Goal: Use online tool/utility: Utilize a website feature to perform a specific function

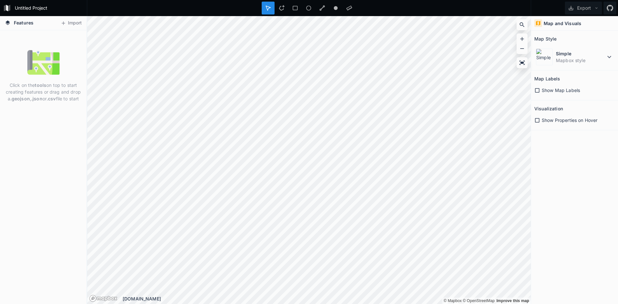
click at [20, 24] on span "Features" at bounding box center [24, 22] width 20 height 7
click at [72, 22] on button "Import" at bounding box center [71, 23] width 28 height 10
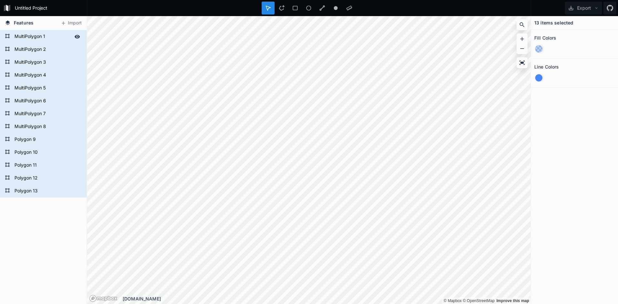
click at [44, 36] on form "MultiPolygon 1" at bounding box center [43, 37] width 60 height 10
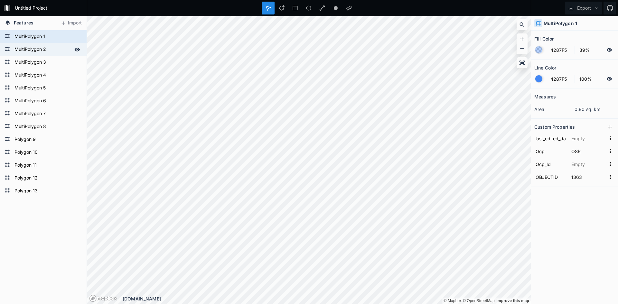
click at [60, 51] on form "MultiPolygon 2" at bounding box center [43, 50] width 60 height 10
type input "COM"
type input "1364"
click at [60, 39] on form "MultiPolygon 1" at bounding box center [43, 37] width 60 height 10
type input "OSR"
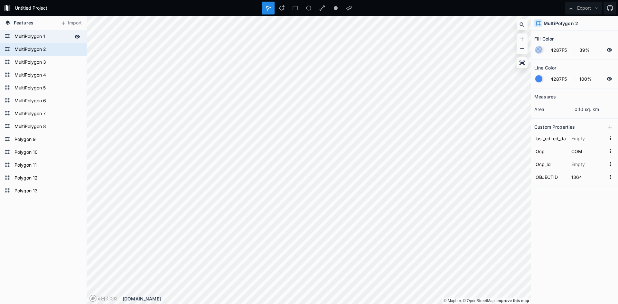
type input "1363"
click at [49, 51] on form "MultiPolygon 2" at bounding box center [43, 50] width 60 height 10
type input "COM"
type input "1364"
click at [44, 62] on form "MultiPolygon 3" at bounding box center [43, 63] width 60 height 10
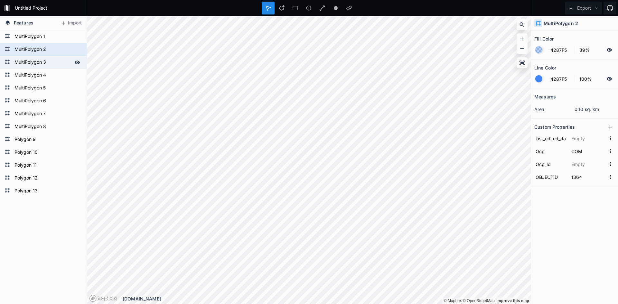
type input "DorA_LD"
type input "1365"
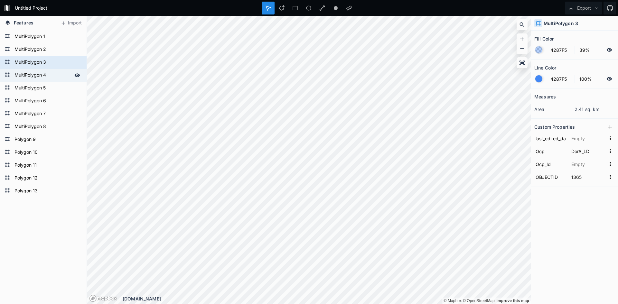
click at [43, 70] on form "MultiPolygon 4" at bounding box center [43, 75] width 60 height 10
type input "I_U"
type input "1366"
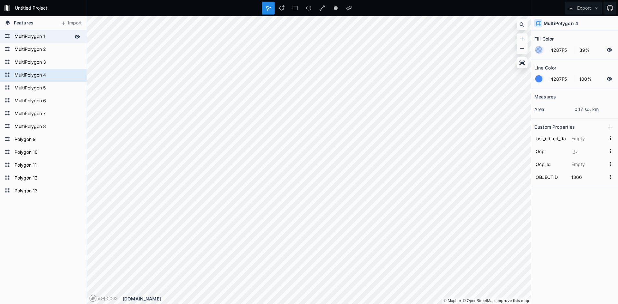
type input "OSR"
type input "1363"
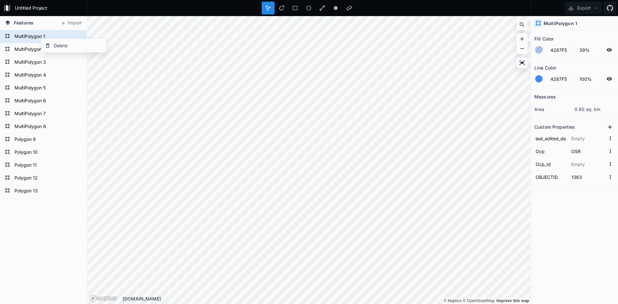
click at [538, 78] on div at bounding box center [538, 78] width 7 height 7
click at [548, 268] on div "Measures area 0.80 sq. km Custom Properties last_edited_date Ocp OSR Ocp_Id OBJ…" at bounding box center [574, 179] width 87 height 183
click at [540, 49] on div at bounding box center [538, 49] width 7 height 7
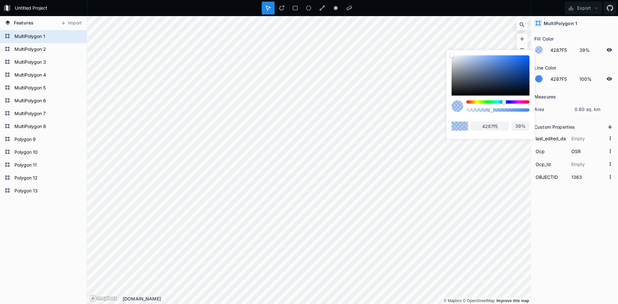
click at [579, 271] on div "Fill Color 4287F5 39% Line Color 4287F5 100% Measures area 0.80 sq. km Custom P…" at bounding box center [574, 167] width 87 height 273
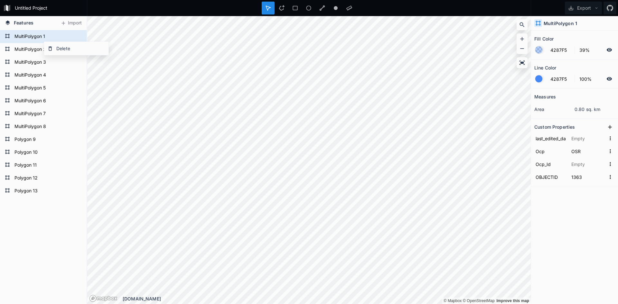
click at [553, 36] on h2 "Fill Color" at bounding box center [543, 39] width 19 height 10
click at [544, 38] on h2 "Fill Color" at bounding box center [543, 39] width 19 height 10
click at [567, 25] on h4 "MultiPolygon 1" at bounding box center [559, 23] width 33 height 7
click at [568, 22] on h4 "MultiPolygon 1" at bounding box center [559, 23] width 33 height 7
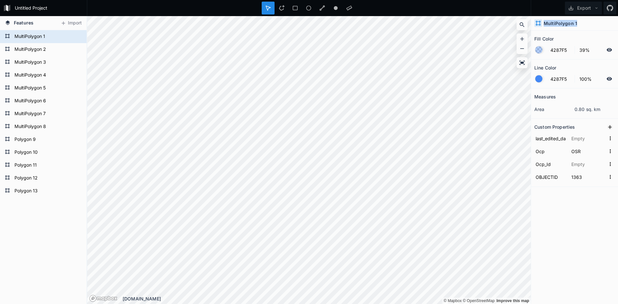
click at [568, 22] on h4 "MultiPolygon 1" at bounding box center [559, 23] width 33 height 7
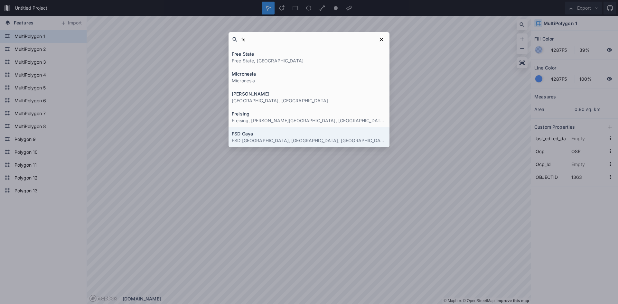
type input "fs"
click at [307, 208] on div "fs Free State Free State, South Africa Micronesia Micronesia Flores Flores, Uru…" at bounding box center [309, 152] width 618 height 304
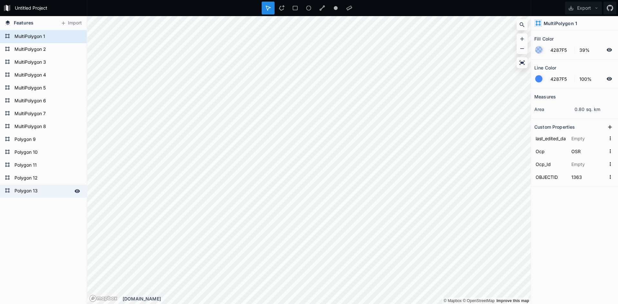
click at [31, 189] on form "Polygon 13" at bounding box center [43, 191] width 60 height 10
type input "2017-06-16T20:46:23Z"
type input "MUR_HD"
type input "1375"
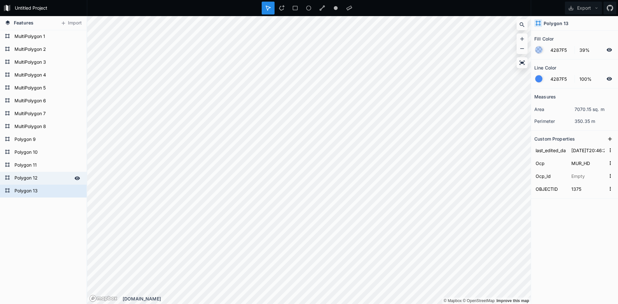
click at [43, 180] on form "Polygon 12" at bounding box center [43, 178] width 60 height 10
type input "2017-06-16T20:44:33Z"
type input "OSR"
type input "1374"
click at [32, 190] on form "Polygon 13" at bounding box center [43, 191] width 60 height 10
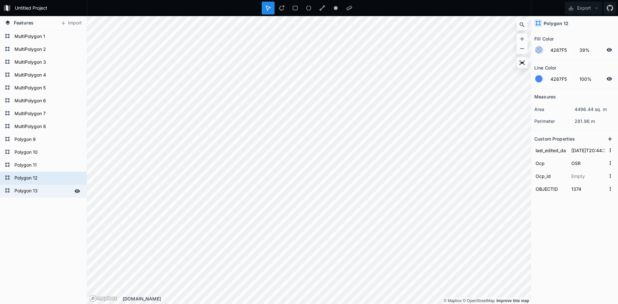
type input "2017-06-16T20:46:23Z"
type input "MUR_HD"
type input "1375"
click at [33, 176] on form "Polygon 12" at bounding box center [43, 178] width 60 height 10
type input "2017-06-16T20:44:33Z"
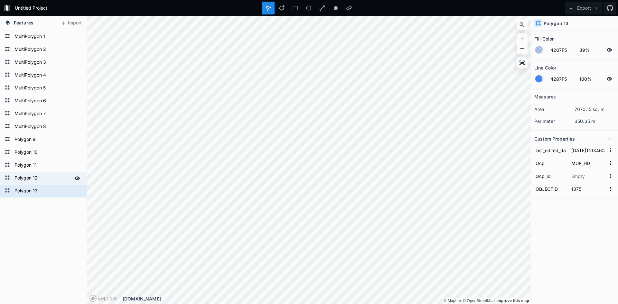
type input "OSR"
type input "1374"
drag, startPoint x: 49, startPoint y: 37, endPoint x: 46, endPoint y: 46, distance: 9.4
click at [49, 37] on form "MultiPolygon 1" at bounding box center [47, 37] width 69 height 10
type input "1363"
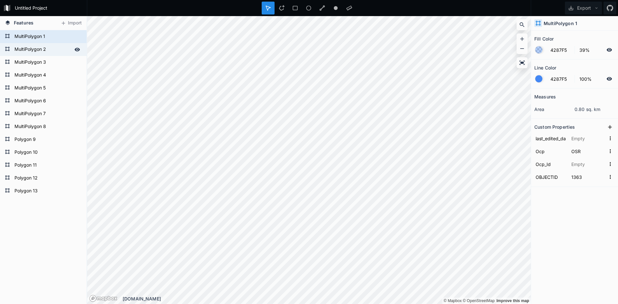
click at [47, 47] on form "MultiPolygon 2" at bounding box center [43, 50] width 60 height 10
type input "COM"
type input "1364"
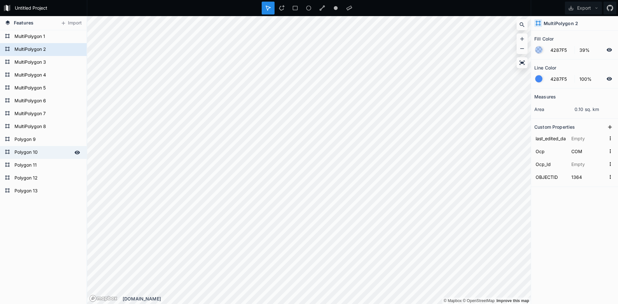
click at [32, 153] on form "Polygon 10" at bounding box center [43, 153] width 60 height 10
type input "2017-06-16T20:46:41Z"
type input "MUR_MD"
type input "1372"
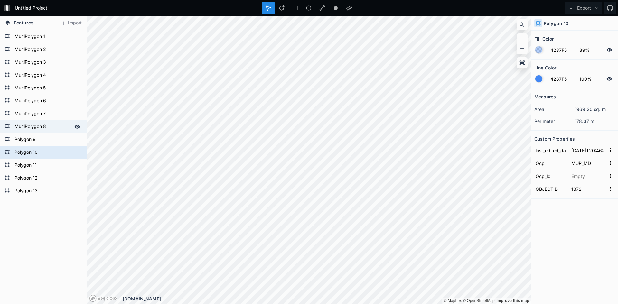
click at [33, 130] on form "MultiPolygon 8" at bounding box center [43, 127] width 60 height 10
type input "2017-06-16T20:40:28Z"
type input "MUR_LD"
type input "1370"
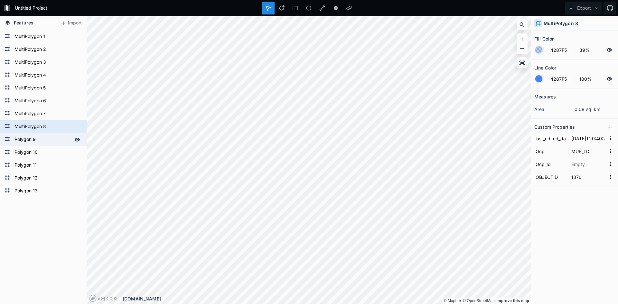
click at [33, 143] on form "Polygon 9" at bounding box center [43, 140] width 60 height 10
type input "2017-06-16T19:03:48Z"
type input "MUR_HD"
type input "1371"
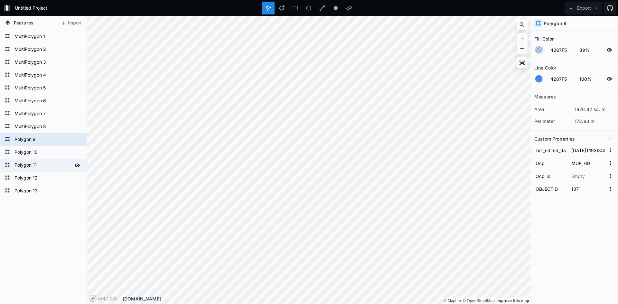
click at [34, 160] on div "Polygon 11" at bounding box center [43, 165] width 87 height 13
type input "2017-06-16T20:46:29Z"
type input "I_U"
type input "1373"
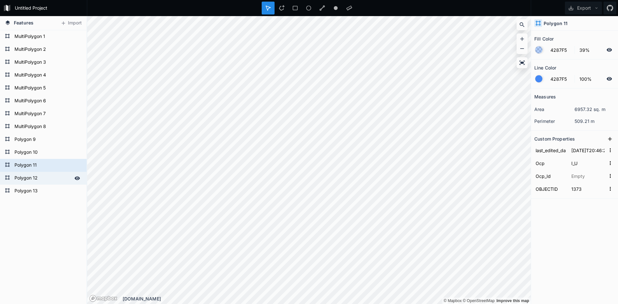
click at [34, 174] on form "Polygon 12" at bounding box center [43, 178] width 60 height 10
type input "2017-06-16T20:44:33Z"
type input "OSR"
type input "1374"
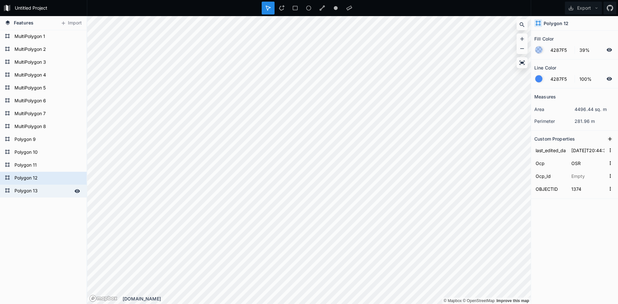
click at [33, 186] on form "Polygon 13" at bounding box center [43, 191] width 60 height 10
type input "2017-06-16T20:46:23Z"
type input "MUR_HD"
type input "1375"
click at [31, 199] on div "Polygon 13 Polygon 12 Polygon 11 Polygon 10 Polygon 9 MultiPolygon 8 MultiPolyg…" at bounding box center [43, 167] width 87 height 274
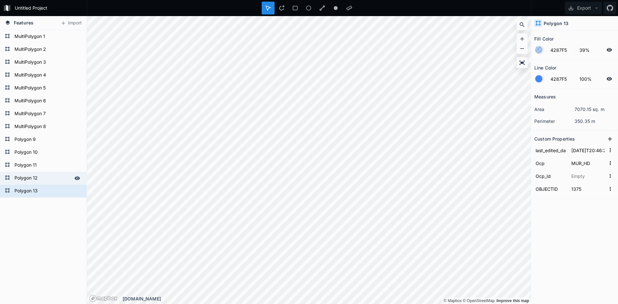
click at [39, 172] on div "Polygon 12" at bounding box center [43, 178] width 87 height 13
type input "2017-06-16T20:44:33Z"
type input "OSR"
type input "1374"
click at [40, 153] on form "Polygon 10" at bounding box center [43, 153] width 60 height 10
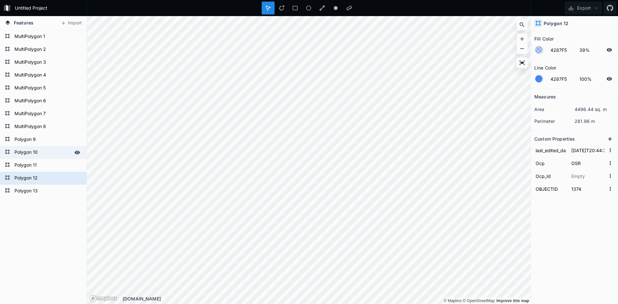
type input "2017-06-16T20:46:41Z"
type input "MUR_MD"
type input "1372"
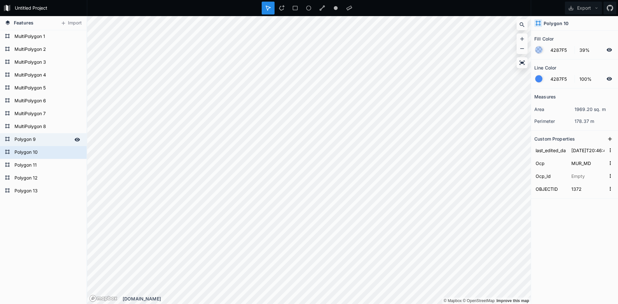
click at [41, 139] on form "Polygon 9" at bounding box center [43, 140] width 60 height 10
type input "2017-06-16T19:03:48Z"
type input "MUR_HD"
type input "1371"
click at [40, 125] on form "MultiPolygon 8" at bounding box center [43, 127] width 60 height 10
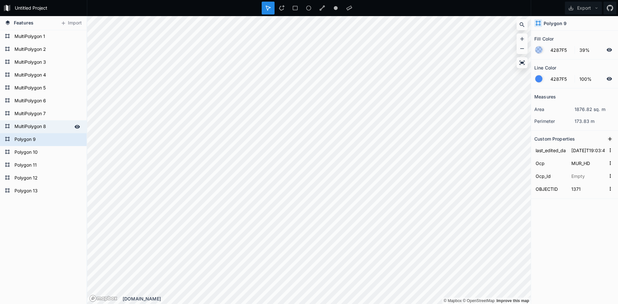
type input "2017-06-16T20:40:28Z"
type input "MUR_LD"
type input "1370"
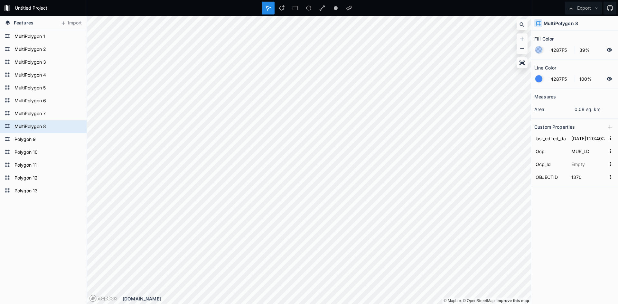
click at [28, 28] on h4 "Features" at bounding box center [19, 23] width 35 height 14
click at [30, 39] on form "MultiPolygon 1" at bounding box center [43, 37] width 60 height 10
type input "OSR"
type input "1363"
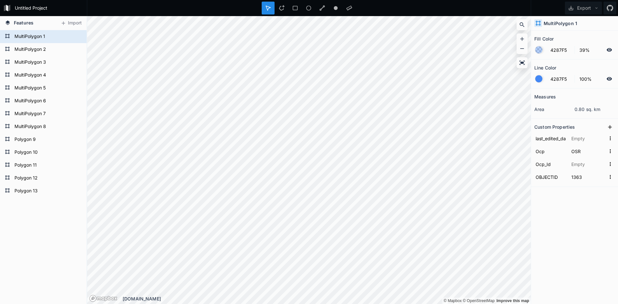
click at [562, 27] on div "MultiPolygon 1" at bounding box center [574, 23] width 87 height 14
drag, startPoint x: 547, startPoint y: 23, endPoint x: 615, endPoint y: 29, distance: 68.5
click at [615, 29] on div "MultiPolygon 1" at bounding box center [574, 23] width 87 height 14
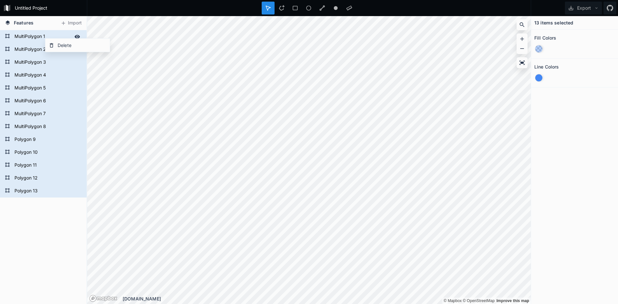
click at [29, 35] on form "MultiPolygon 1" at bounding box center [43, 37] width 60 height 10
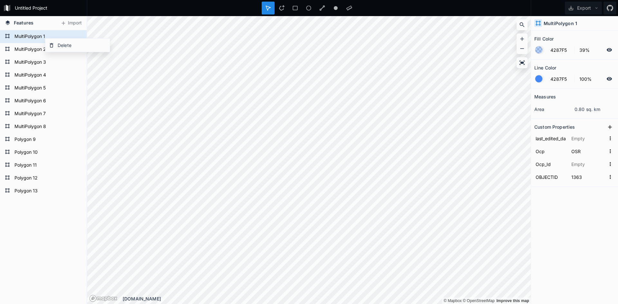
click at [572, 20] on h4 "MultiPolygon 1" at bounding box center [559, 23] width 33 height 7
click at [572, 23] on h4 "MultiPolygon 1" at bounding box center [559, 23] width 33 height 7
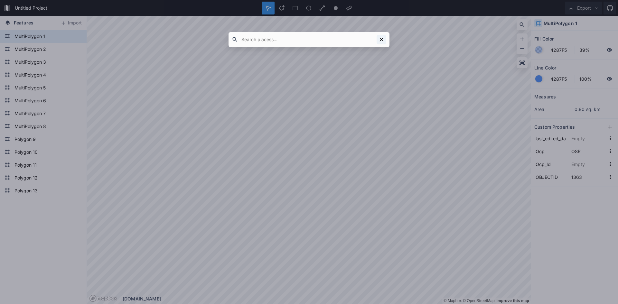
click at [381, 41] on icon at bounding box center [381, 39] width 6 height 6
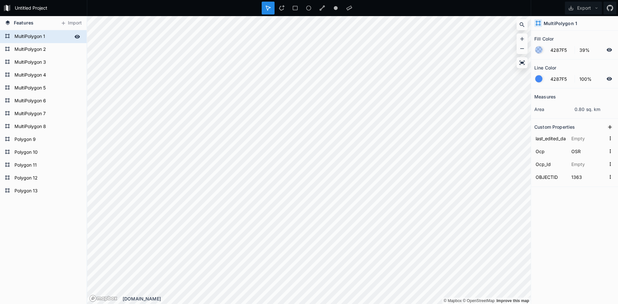
drag, startPoint x: 29, startPoint y: 35, endPoint x: 50, endPoint y: 37, distance: 21.6
click at [50, 37] on form "MultiPolygon 1" at bounding box center [43, 37] width 60 height 10
click at [580, 151] on input "OSR" at bounding box center [588, 151] width 36 height 10
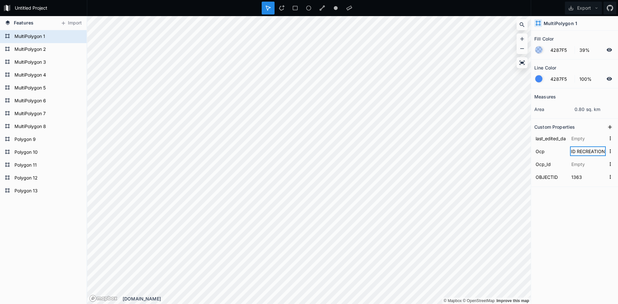
type input "OPEN SPACE AND RECREATION"
click at [564, 248] on div "Measures area 0.80 sq. km Custom Properties last_edited_date Ocp OPEN SPACE AND…" at bounding box center [574, 179] width 87 height 183
click at [537, 77] on div at bounding box center [538, 78] width 7 height 7
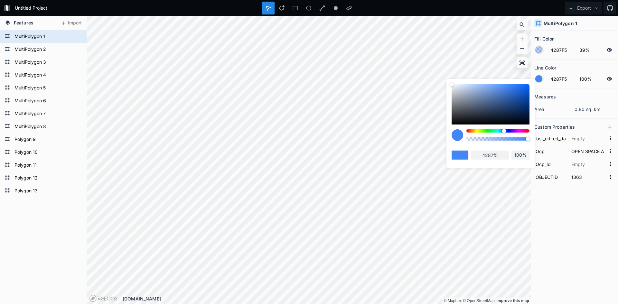
type input "54F542"
type input "54f542"
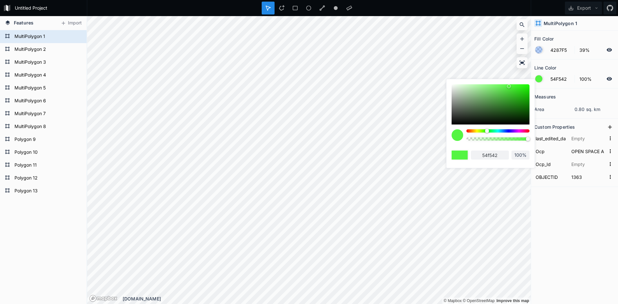
click at [487, 131] on div at bounding box center [497, 130] width 63 height 3
type input "4EF542"
type input "4ef542"
type input "48F542"
type input "48f542"
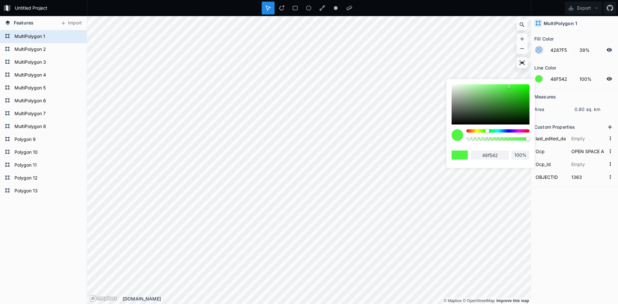
type input "42F581"
type input "42f581"
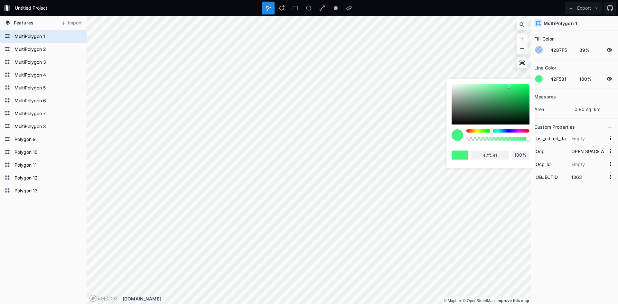
type input "42F5A4"
type input "42f5a4"
type input "42F5B0"
type input "42f5b0"
type input "42F5EF"
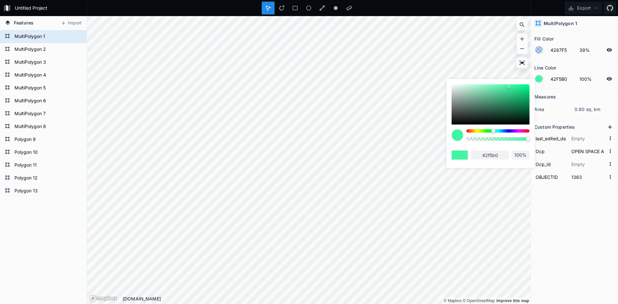
type input "42f5ef"
type input "42EFF5"
type input "42eff5"
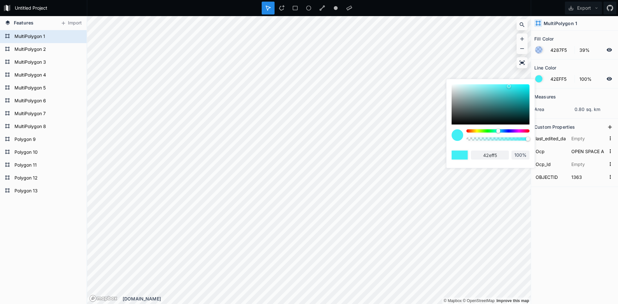
type input "42C8F5"
type input "42c8f5"
type input "42F5F5"
type input "42f5f5"
type input "42F5EF"
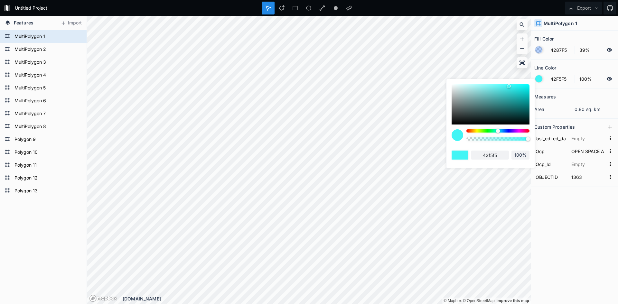
type input "42f5ef"
type input "42F5B0"
type input "42f5b0"
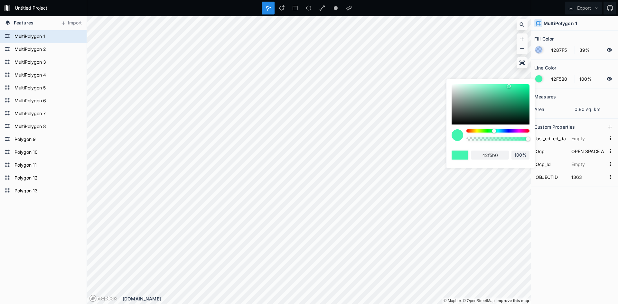
type input "42F59E"
type input "42f59e"
type input "42F598"
type input "42f598"
type input "42F593"
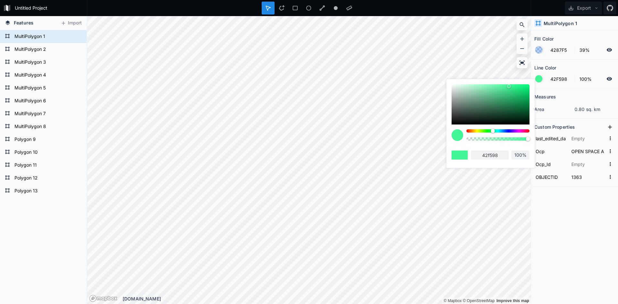
type input "42f593"
type input "42F58D"
type input "42f58d"
type input "42F587"
type input "42f587"
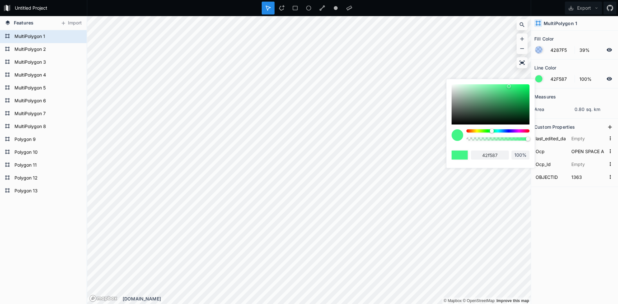
type input "42F581"
type input "42f581"
drag, startPoint x: 487, startPoint y: 131, endPoint x: 505, endPoint y: 120, distance: 20.6
click at [492, 132] on div at bounding box center [492, 131] width 4 height 4
type input "42F58D"
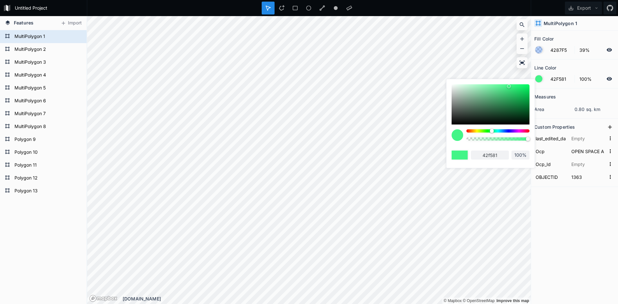
type input "42f58d"
drag, startPoint x: 522, startPoint y: 84, endPoint x: 548, endPoint y: 77, distance: 26.0
click at [548, 77] on body "Untitled Project Export Features Import Polygon 13 Polygon 12 Polygon 11 Polygo…" at bounding box center [309, 152] width 618 height 304
click at [506, 85] on div at bounding box center [490, 104] width 78 height 40
type input "4BFA94"
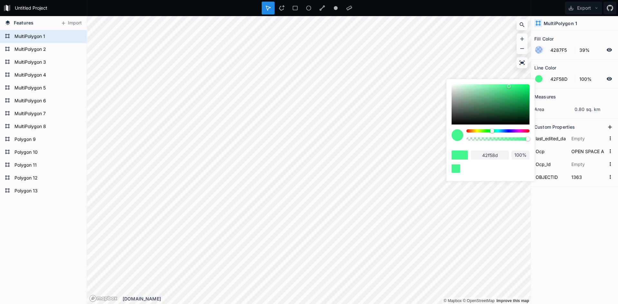
type input "4bfa94"
type input "00F566"
type input "00f566"
type input "00FA68"
type input "00fa68"
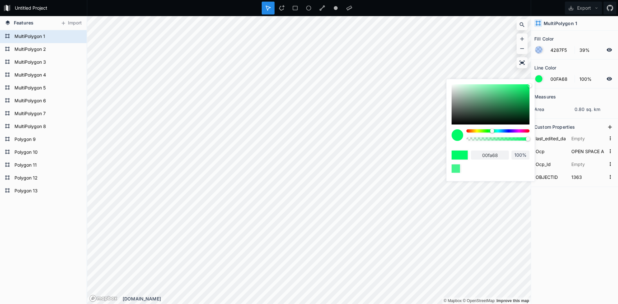
type input "00FF6A"
type input "00ff6a"
drag, startPoint x: 507, startPoint y: 87, endPoint x: 576, endPoint y: 75, distance: 69.6
click at [576, 75] on body "Untitled Project Export Features Import Polygon 13 Polygon 12 Polygon 11 Polygo…" at bounding box center [309, 152] width 618 height 304
type input "00FF22"
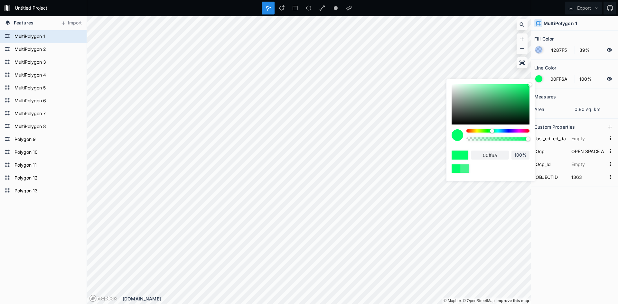
type input "00ff22"
type input "00FF11"
type input "00ff11"
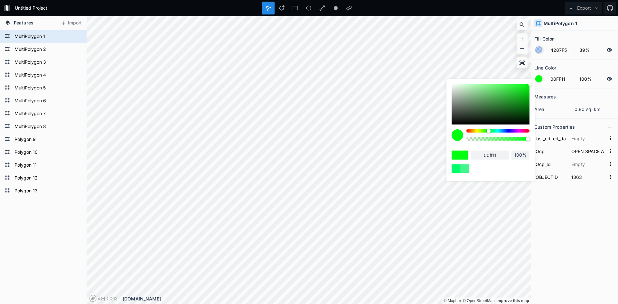
type input "00FF08"
type input "00ff08"
type input "11FF00"
type input "11ff00"
type input "33FF00"
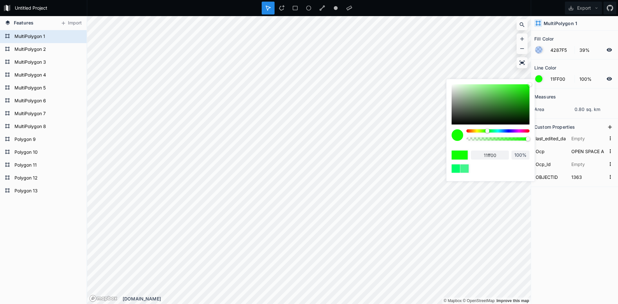
type input "33ff00"
type input "40FF00"
type input "40ff00"
type input "84FF00"
type input "84ff00"
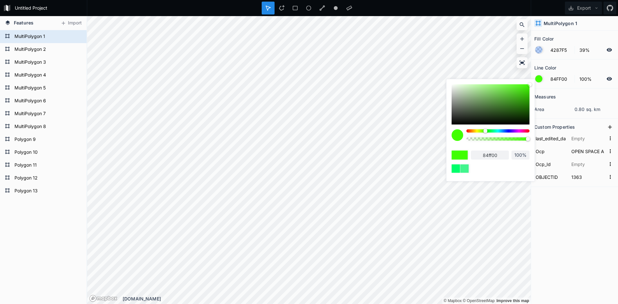
type input "95FF00"
type input "95ff00"
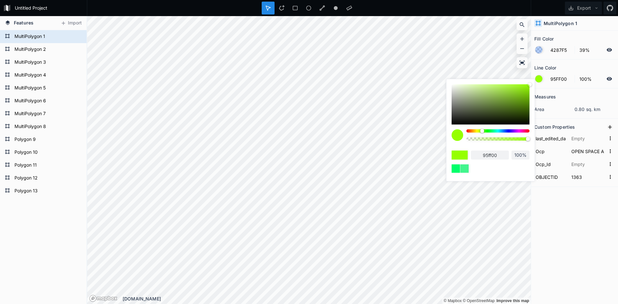
type input "8CFF00"
type input "8cff00"
type input "00FF08"
type input "00ff08"
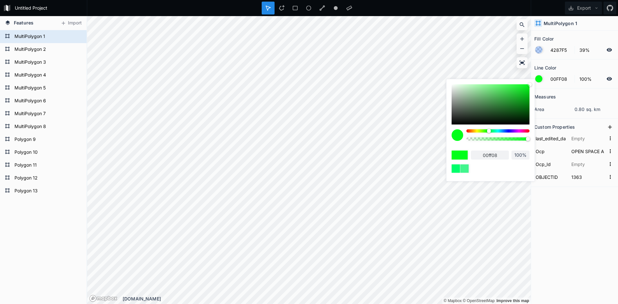
type input "00FF19"
type input "00ff19"
type input "00FF22"
type input "00ff22"
type input "00FF2A"
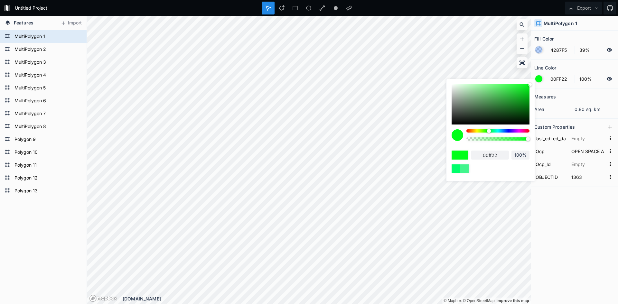
type input "00ff2a"
drag, startPoint x: 491, startPoint y: 129, endPoint x: 503, endPoint y: 114, distance: 19.3
click at [490, 129] on div at bounding box center [489, 131] width 4 height 4
type input "00FF33"
type input "00ff33"
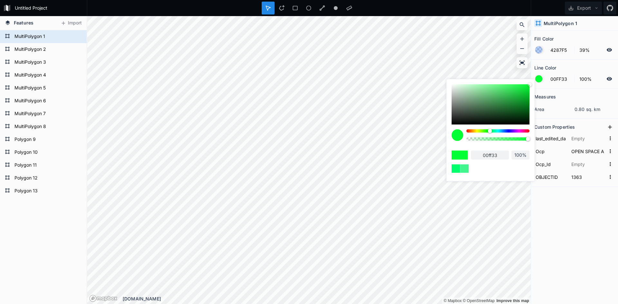
drag, startPoint x: 512, startPoint y: 92, endPoint x: 516, endPoint y: 104, distance: 12.2
click at [516, 106] on div at bounding box center [490, 104] width 78 height 40
type input "147527"
drag, startPoint x: 517, startPoint y: 102, endPoint x: 529, endPoint y: 102, distance: 11.9
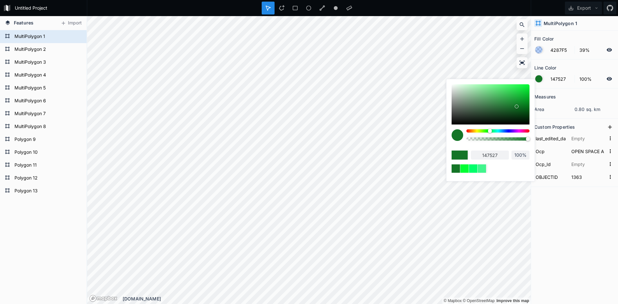
click at [530, 102] on div "147527 100%" at bounding box center [490, 128] width 88 height 99
drag, startPoint x: 527, startPoint y: 101, endPoint x: 523, endPoint y: 98, distance: 4.5
click at [525, 99] on div at bounding box center [490, 104] width 78 height 40
type input "0CA62A"
type input "0ca62a"
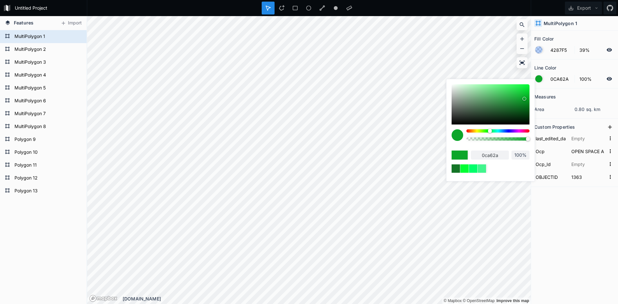
click at [523, 98] on div at bounding box center [524, 99] width 4 height 4
type input "0B9627"
type input "0b9627"
type input "0B8A24"
type input "0b8a24"
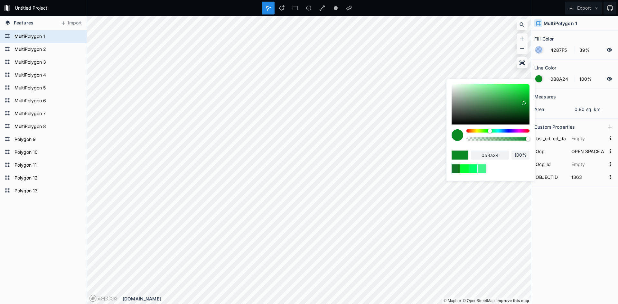
type input "05A124"
type input "05a124"
type input "00A621"
type input "00a621"
type input "009E20"
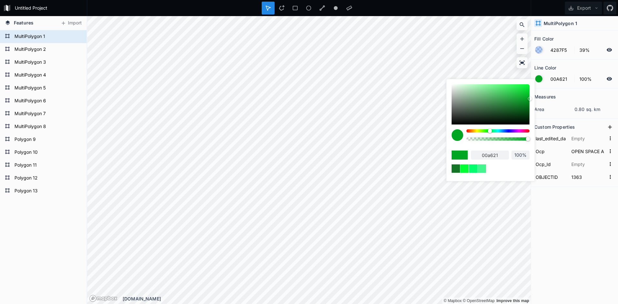
type input "009e20"
drag, startPoint x: 524, startPoint y: 100, endPoint x: 540, endPoint y: 100, distance: 15.8
click at [540, 100] on body "Untitled Project Export Features Import Polygon 13 Polygon 12 Polygon 11 Polygo…" at bounding box center [309, 152] width 618 height 304
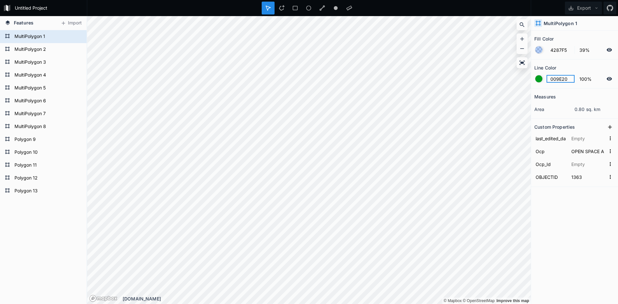
click at [564, 78] on input "009E20" at bounding box center [560, 79] width 28 height 8
click at [562, 49] on input "4287F5" at bounding box center [560, 50] width 28 height 8
paste input "009E20"
type input "009E20"
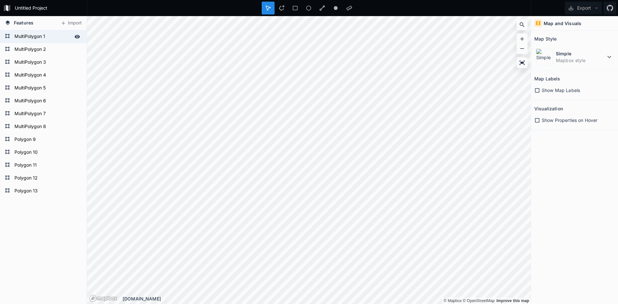
click at [36, 35] on form "MultiPolygon 1" at bounding box center [43, 37] width 60 height 10
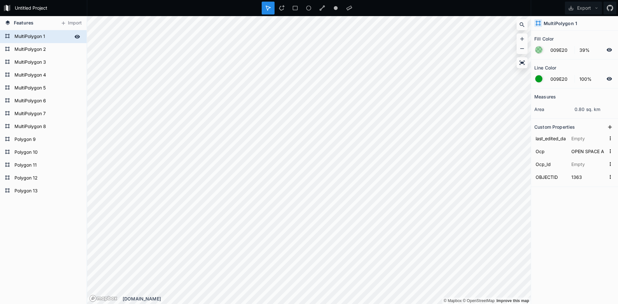
click at [24, 36] on form "MultiPolygon 1" at bounding box center [43, 37] width 60 height 10
click at [24, 36] on input "MultiPolygon 1" at bounding box center [43, 36] width 60 height 9
type input "OPEN SPACE & RECREATION"
click at [14, 254] on div "Polygon 13 Polygon 12 Polygon 11 Polygon 10 Polygon 9 MultiPolygon 8 MultiPolyg…" at bounding box center [43, 167] width 87 height 274
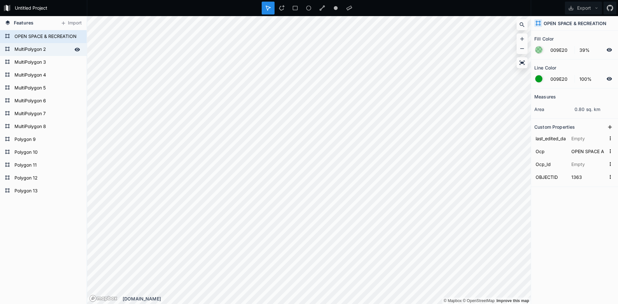
click at [37, 51] on form "MultiPolygon 2" at bounding box center [43, 50] width 60 height 10
type input "4287F5"
type input "COM"
type input "1364"
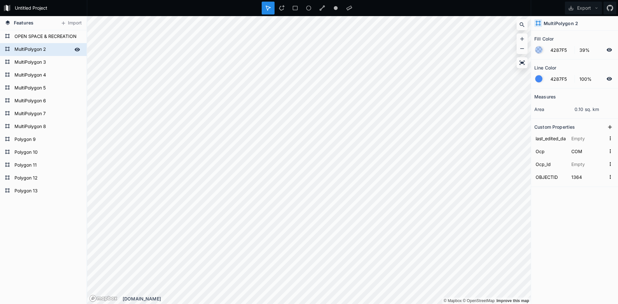
click at [29, 50] on form "MultiPolygon 2" at bounding box center [43, 50] width 60 height 10
type input "Neighbourhood Commercial"
click input "submit" at bounding box center [0, 0] width 0 height 0
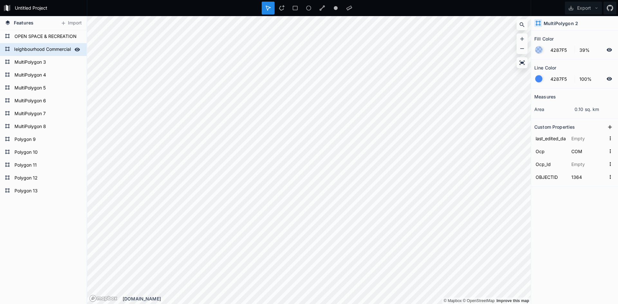
scroll to position [0, 0]
click at [538, 77] on div at bounding box center [538, 78] width 7 height 7
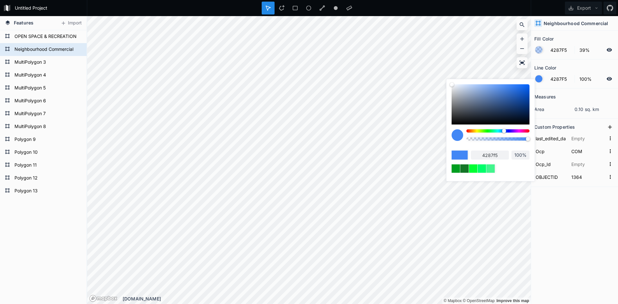
drag, startPoint x: 471, startPoint y: 93, endPoint x: 493, endPoint y: 95, distance: 21.9
click at [493, 95] on div at bounding box center [490, 104] width 78 height 40
type input "597FBD"
type input "597fbd"
click at [518, 132] on div at bounding box center [497, 130] width 63 height 3
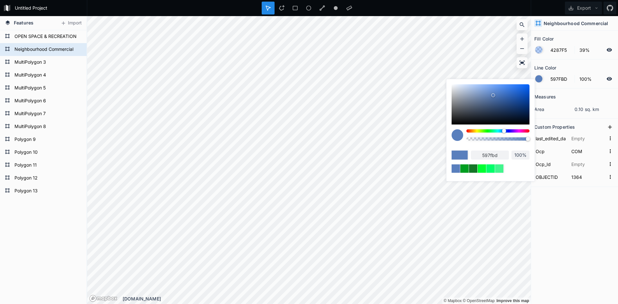
type input "BD59BD"
type input "bd59bd"
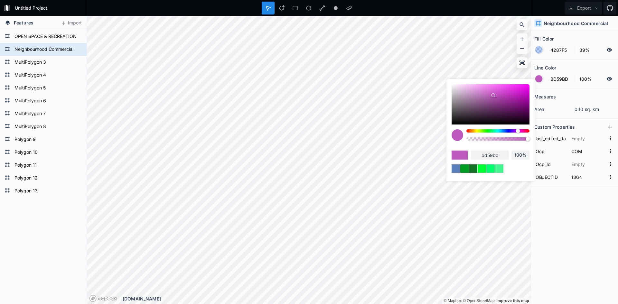
type input "AC59BD"
type input "ac59bd"
type input "9A59BD"
type input "9a59bd"
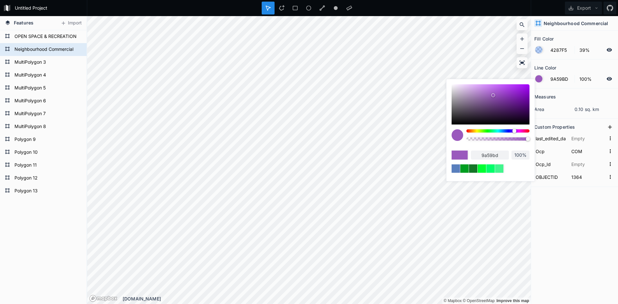
type input "9D59BD"
type input "9d59bd"
type input "A459BD"
type input "a459bd"
click at [515, 131] on div at bounding box center [515, 131] width 4 height 4
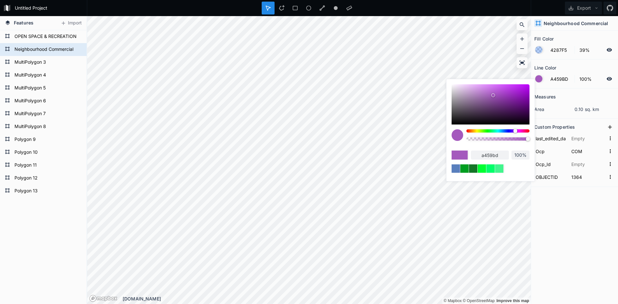
drag, startPoint x: 516, startPoint y: 87, endPoint x: 537, endPoint y: 83, distance: 21.3
click at [543, 80] on body "Untitled Project Export Features Import Polygon 13 Polygon 12 Polygon 11 Polygo…" at bounding box center [309, 152] width 618 height 304
click at [534, 84] on div "a459bd 100%" at bounding box center [490, 130] width 89 height 103
click at [528, 86] on div at bounding box center [490, 104] width 78 height 40
type input "B705F2"
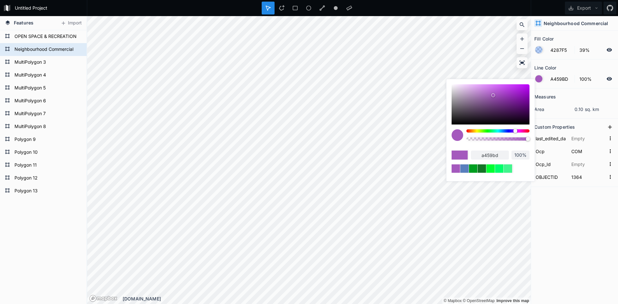
type input "b705f2"
click at [528, 86] on div at bounding box center [528, 87] width 4 height 4
type input "B905F5"
type input "b905f5"
type input "BA02F7"
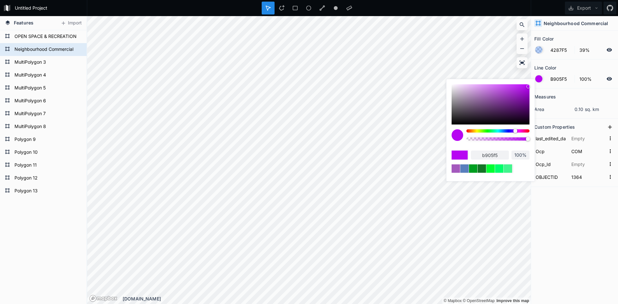
type input "ba02f7"
click at [528, 86] on div at bounding box center [528, 87] width 4 height 4
click at [528, 94] on div at bounding box center [490, 104] width 78 height 40
type input "9404C4"
type input "9404c4"
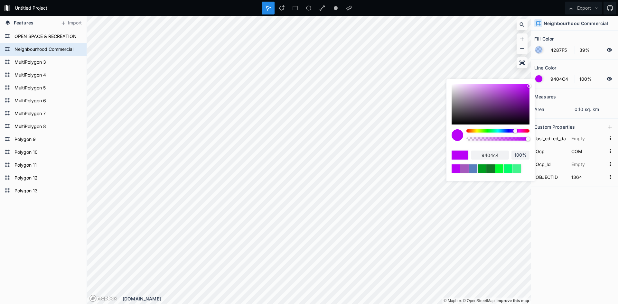
click at [528, 88] on div at bounding box center [529, 86] width 4 height 4
click at [488, 153] on input "9404c4" at bounding box center [490, 155] width 38 height 9
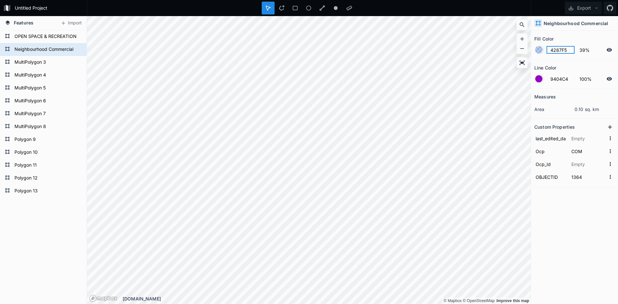
click at [562, 50] on input "4287F5" at bounding box center [560, 50] width 28 height 8
paste input "9404c4"
click at [37, 60] on form "MultiPolygon 3" at bounding box center [43, 63] width 60 height 10
type input "4287F5"
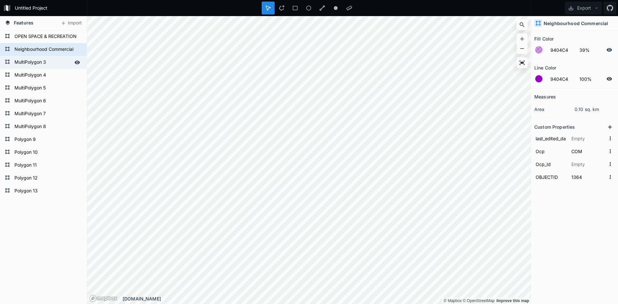
type input "DorA_LD"
type input "1365"
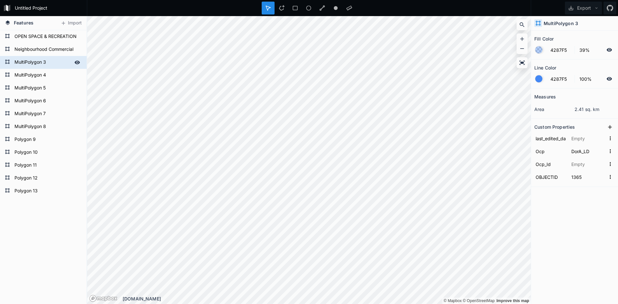
click at [77, 62] on icon at bounding box center [77, 62] width 5 height 4
click at [77, 62] on icon at bounding box center [77, 62] width 5 height 5
click at [77, 62] on icon at bounding box center [77, 62] width 5 height 4
click at [77, 62] on icon at bounding box center [77, 62] width 5 height 5
click at [77, 62] on icon at bounding box center [77, 62] width 5 height 4
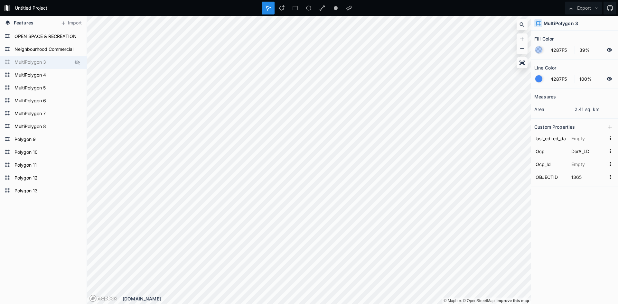
click at [77, 62] on icon at bounding box center [77, 62] width 5 height 5
click at [77, 62] on icon at bounding box center [77, 62] width 5 height 4
click at [77, 62] on icon at bounding box center [77, 62] width 5 height 5
click at [77, 62] on icon at bounding box center [77, 62] width 5 height 4
click at [77, 62] on icon at bounding box center [77, 62] width 5 height 5
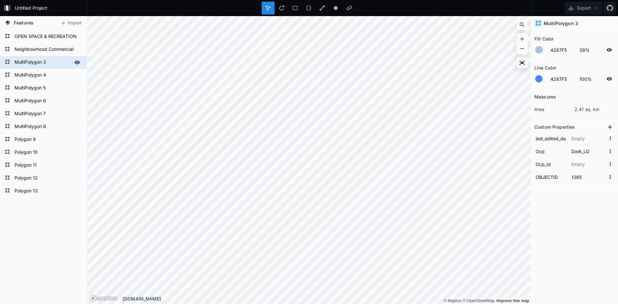
click at [47, 61] on form "MultiPolygon 3" at bounding box center [43, 63] width 60 height 10
click at [41, 61] on form "MultiPolygon 3" at bounding box center [43, 63] width 60 height 10
type input "Mature Neighbourhood"
click at [538, 76] on div at bounding box center [538, 78] width 7 height 7
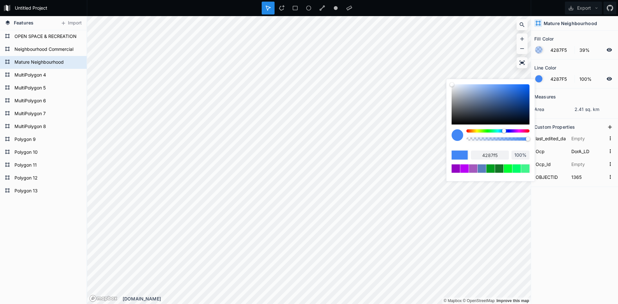
type input "0%"
click at [439, 134] on body "Untitled Project Export Features Import Polygon 13 Polygon 12 Polygon 11 Polygo…" at bounding box center [309, 152] width 618 height 304
drag, startPoint x: 457, startPoint y: 88, endPoint x: 513, endPoint y: 91, distance: 56.4
click at [448, 82] on div "4287f5 0%" at bounding box center [490, 128] width 88 height 99
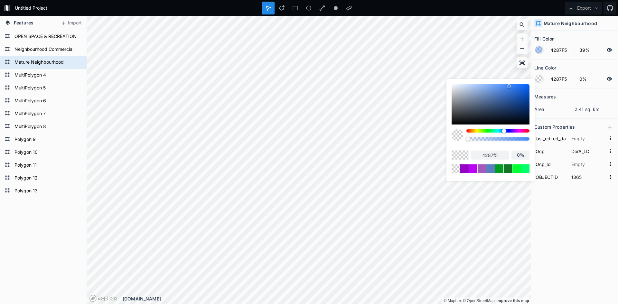
type input "FFFFFF"
type input "ffffff"
click at [412, 73] on body "Untitled Project Export Features Import Polygon 13 Polygon 12 Polygon 11 Polygo…" at bounding box center [309, 152] width 618 height 304
type input "64%"
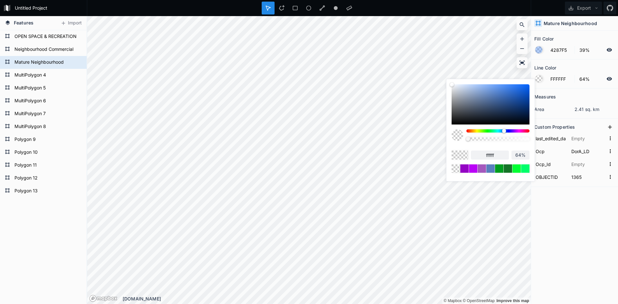
type input "100%"
drag, startPoint x: 487, startPoint y: 138, endPoint x: 553, endPoint y: 137, distance: 66.0
click at [553, 137] on body "Untitled Project Export Features Import Polygon 13 Polygon 12 Polygon 11 Polygo…" at bounding box center [309, 152] width 618 height 304
click at [492, 152] on input "ffffff" at bounding box center [490, 155] width 38 height 9
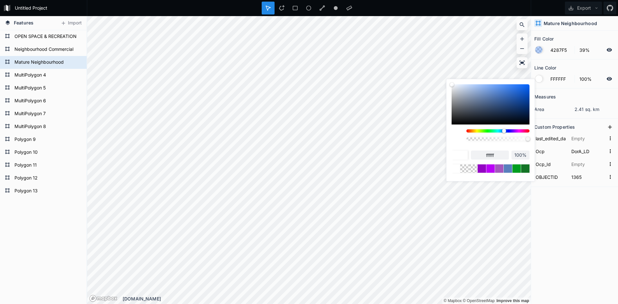
click at [492, 152] on input "ffffff" at bounding box center [490, 155] width 38 height 9
click at [538, 46] on div at bounding box center [539, 50] width 8 height 8
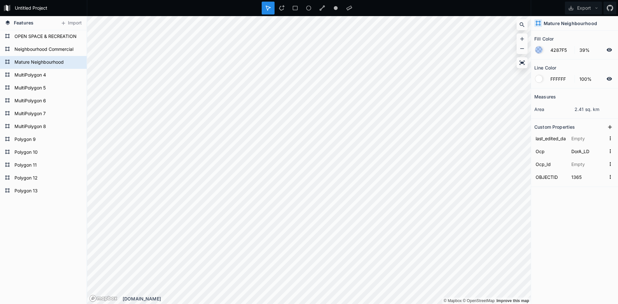
click at [537, 49] on div at bounding box center [538, 49] width 7 height 7
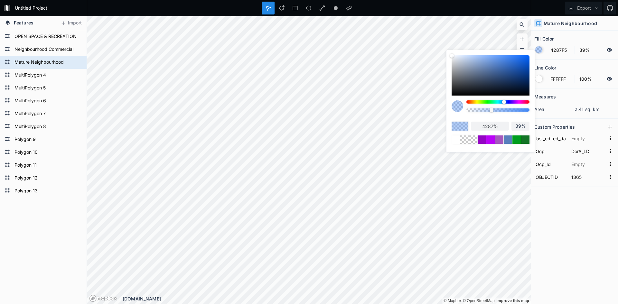
click at [488, 126] on input "4287f5" at bounding box center [490, 126] width 38 height 9
paste input "ffffff"
type input "ffffff"
click at [564, 233] on div "Measures area 2.41 sq. km Custom Properties last_edited_date Ocp DorA_LD Ocp_Id…" at bounding box center [574, 179] width 87 height 183
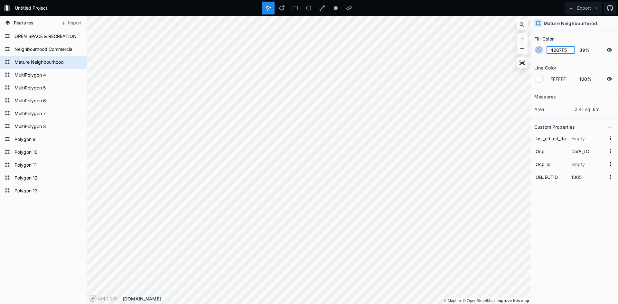
click at [551, 51] on input "4287F5" at bounding box center [560, 50] width 28 height 8
paste input "ffffff"
type input "ffffff"
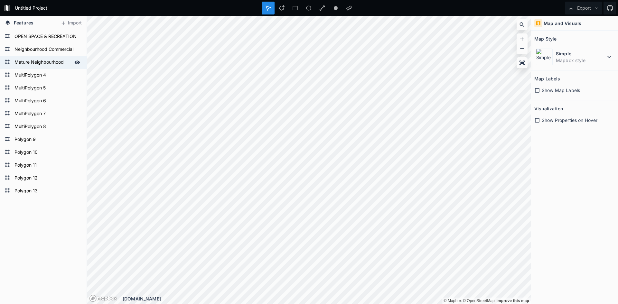
click at [41, 64] on form "Mature Neighbourhood" at bounding box center [43, 63] width 60 height 10
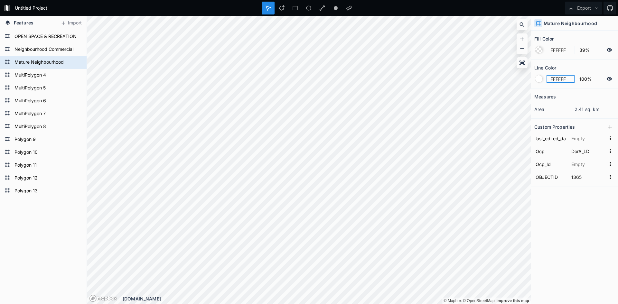
click at [555, 78] on input "FFFFFF" at bounding box center [560, 79] width 28 height 8
click at [538, 79] on div at bounding box center [538, 78] width 7 height 7
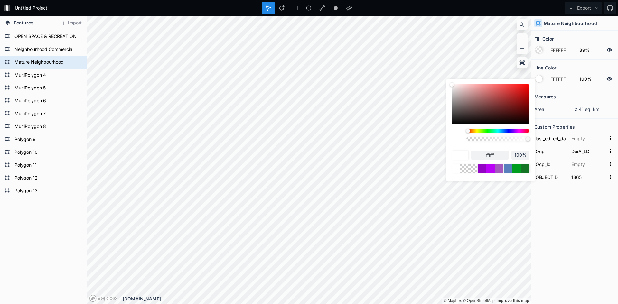
drag, startPoint x: 458, startPoint y: 110, endPoint x: 458, endPoint y: 124, distance: 13.8
click at [457, 125] on div "ffffff 100%" at bounding box center [490, 128] width 78 height 88
click at [455, 122] on div at bounding box center [490, 104] width 78 height 40
type input "0F0F0F"
type input "0f0f0f"
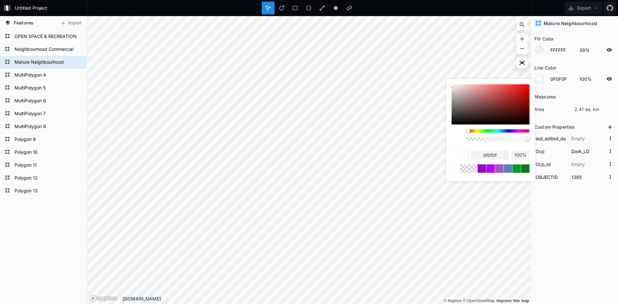
click at [454, 87] on div at bounding box center [452, 85] width 4 height 4
type input "000000"
click at [410, 163] on body "Untitled Project Export Features Import Polygon 13 Polygon 12 Polygon 11 Polygo…" at bounding box center [309, 152] width 618 height 304
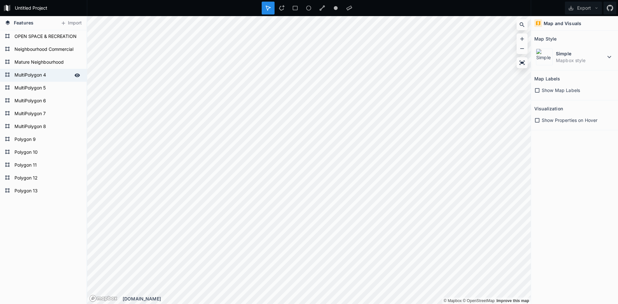
click at [28, 75] on form "MultiPolygon 4" at bounding box center [43, 75] width 60 height 10
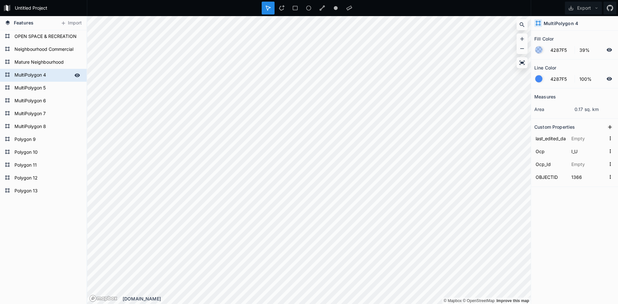
click at [28, 75] on form "MultiPolygon 4" at bounding box center [43, 75] width 60 height 10
click at [77, 74] on icon at bounding box center [77, 75] width 5 height 4
click at [77, 74] on icon at bounding box center [77, 75] width 5 height 5
click at [77, 74] on icon at bounding box center [77, 75] width 5 height 4
click at [77, 74] on icon at bounding box center [77, 75] width 5 height 5
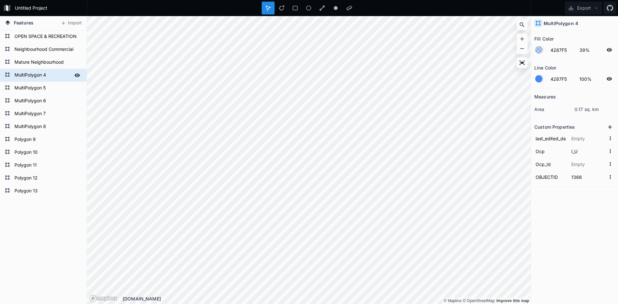
click at [77, 74] on icon at bounding box center [77, 75] width 5 height 4
click at [77, 74] on icon at bounding box center [77, 75] width 5 height 5
click at [77, 74] on icon at bounding box center [77, 75] width 5 height 4
click at [77, 75] on icon at bounding box center [77, 75] width 5 height 5
click at [77, 75] on icon at bounding box center [77, 75] width 5 height 4
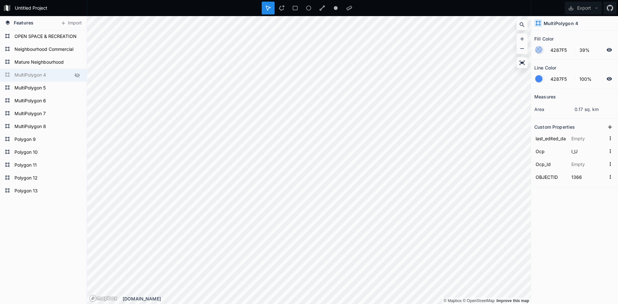
click at [77, 75] on icon at bounding box center [77, 75] width 5 height 5
click at [77, 75] on icon at bounding box center [77, 75] width 5 height 4
click at [77, 75] on icon at bounding box center [77, 75] width 5 height 5
click at [30, 77] on form "MultiPolygon 4" at bounding box center [43, 75] width 60 height 10
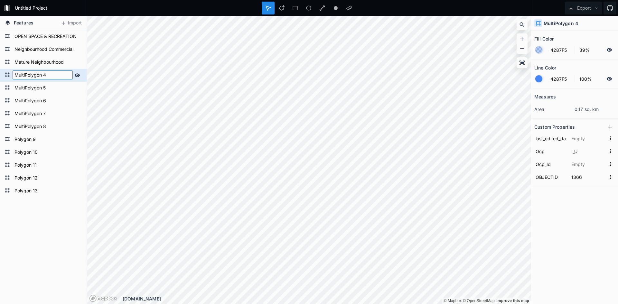
click at [30, 77] on input "MultiPolygon 4" at bounding box center [43, 74] width 60 height 9
type input "Institutional"
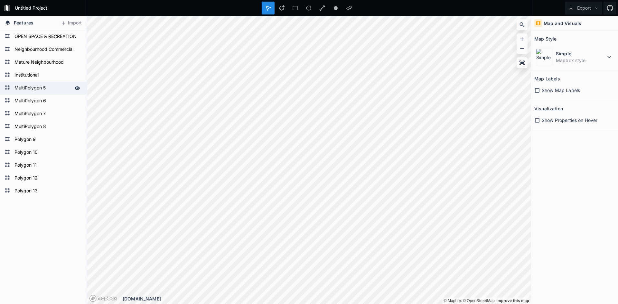
click at [39, 82] on div "MultiPolygon 5" at bounding box center [43, 88] width 87 height 13
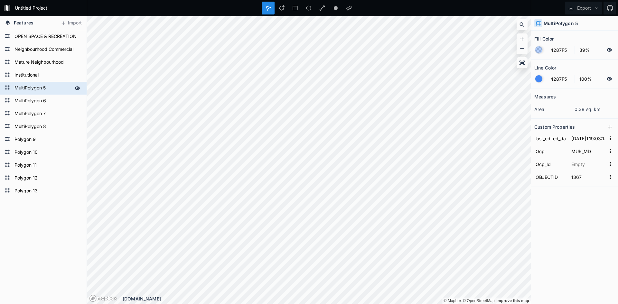
click at [39, 82] on div "MultiPolygon 5" at bounding box center [43, 88] width 87 height 13
click at [49, 87] on form "MultiPolygon 5" at bounding box center [43, 88] width 60 height 10
click at [75, 86] on icon at bounding box center [77, 88] width 6 height 6
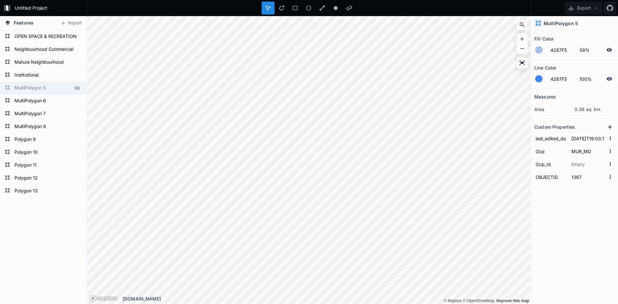
click at [75, 86] on icon at bounding box center [77, 88] width 6 height 6
click at [31, 93] on form "MultiPolygon 5" at bounding box center [43, 88] width 60 height 10
click at [34, 88] on form "MultiPolygon 5" at bounding box center [43, 88] width 60 height 10
click at [34, 88] on input "MultiPolygon 5" at bounding box center [43, 87] width 60 height 9
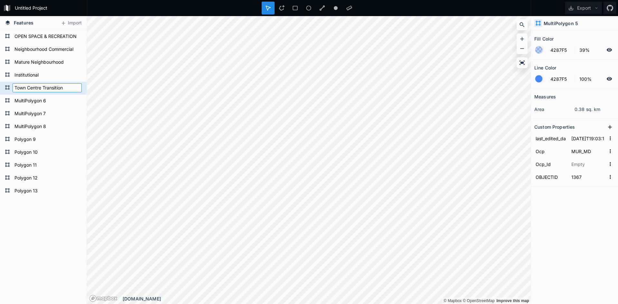
type input "Town Centre Transition"
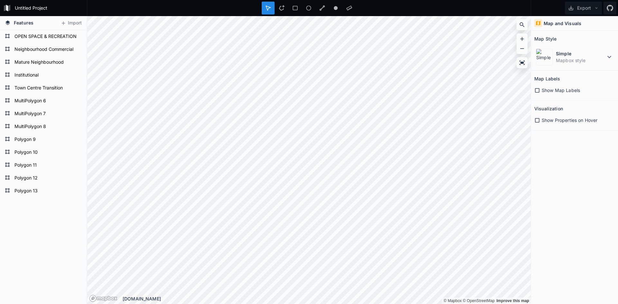
click at [40, 88] on form "Town Centre Transition" at bounding box center [47, 88] width 69 height 10
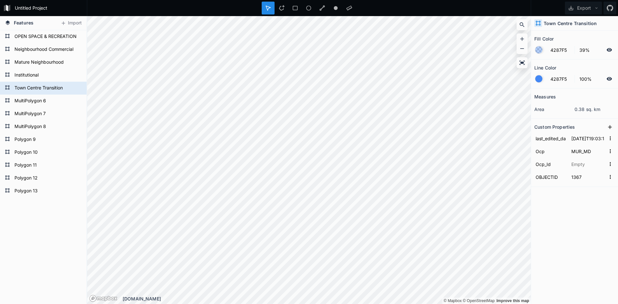
click at [536, 80] on div at bounding box center [538, 78] width 7 height 7
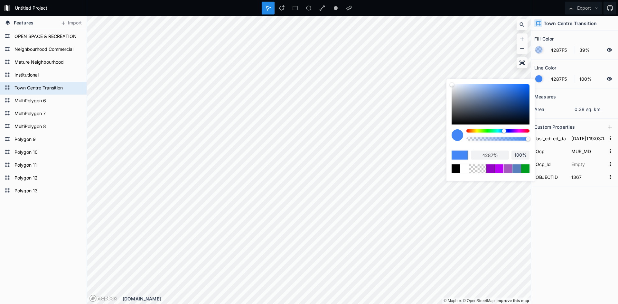
type input "F58742"
type input "f58742"
click at [472, 130] on div at bounding box center [497, 130] width 63 height 3
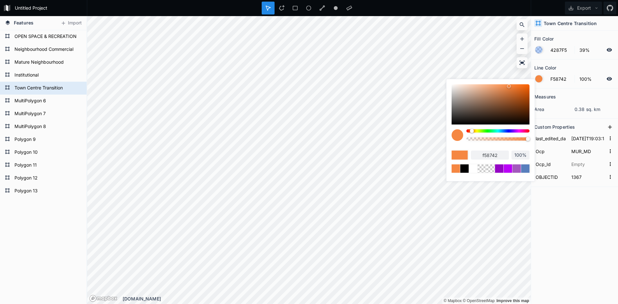
type input "FF6200"
type input "ff6200"
drag, startPoint x: 507, startPoint y: 85, endPoint x: 557, endPoint y: 79, distance: 50.8
click at [557, 79] on body "Untitled Project Export Features Import Polygon 13 Polygon 12 Polygon 11 Polygo…" at bounding box center [309, 152] width 618 height 304
click at [494, 154] on input "ff6200" at bounding box center [490, 155] width 38 height 9
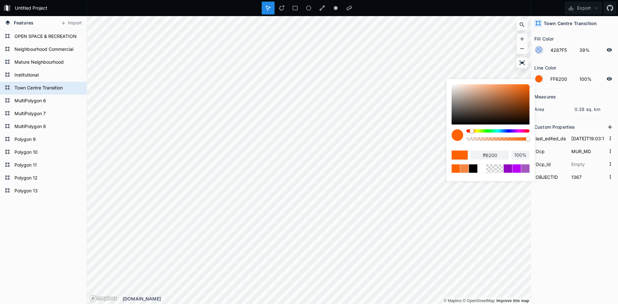
click at [494, 154] on input "ff6200" at bounding box center [490, 155] width 38 height 9
click at [559, 49] on input "4287F5" at bounding box center [560, 50] width 28 height 8
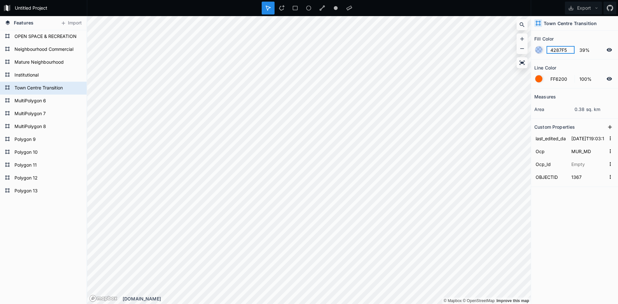
click at [559, 49] on input "4287F5" at bounding box center [560, 50] width 28 height 8
paste input "ff6200"
type input "ff6200"
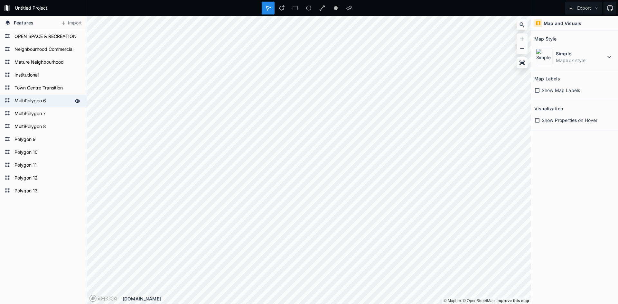
click at [39, 98] on form "MultiPolygon 6" at bounding box center [43, 101] width 60 height 10
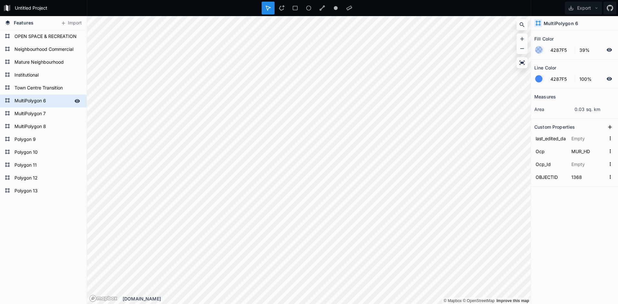
click at [39, 98] on form "MultiPolygon 6" at bounding box center [43, 101] width 60 height 10
click at [39, 98] on input "MultiPolygon 6" at bounding box center [43, 100] width 60 height 9
click at [76, 99] on icon at bounding box center [77, 101] width 6 height 6
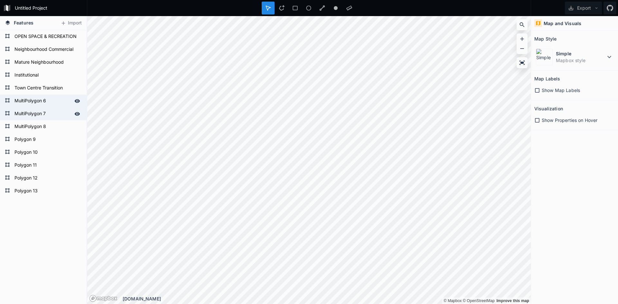
click at [37, 113] on form "MultiPolygon 7" at bounding box center [43, 114] width 60 height 10
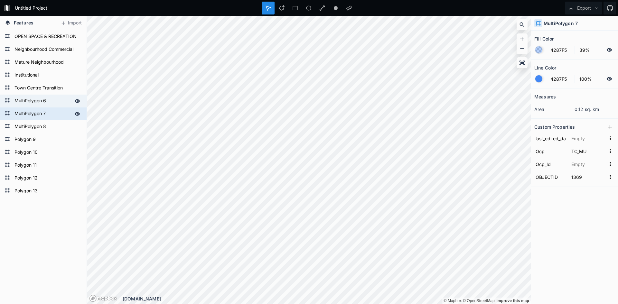
click at [37, 113] on form "MultiPolygon 7" at bounding box center [43, 114] width 60 height 10
click at [45, 114] on input "MultiPolygon 7" at bounding box center [43, 113] width 60 height 9
type input "Town Centre"
click input "submit" at bounding box center [0, 0] width 0 height 0
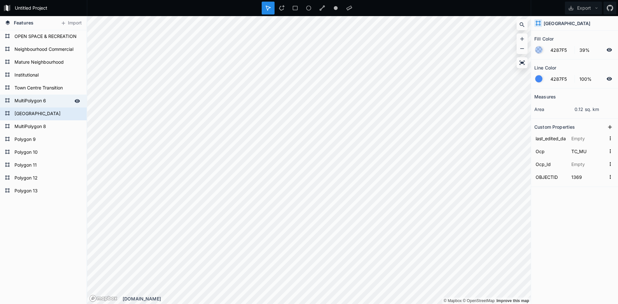
click at [540, 77] on div at bounding box center [538, 78] width 7 height 7
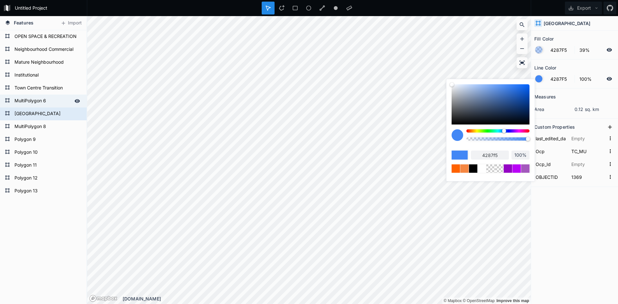
type input "4293F5"
type input "4293f5"
type input "F54242"
type input "f54242"
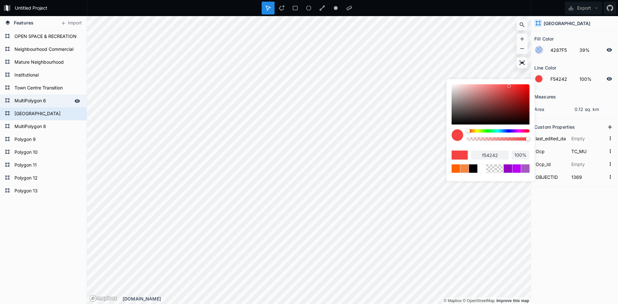
drag, startPoint x: 503, startPoint y: 132, endPoint x: 448, endPoint y: 129, distance: 56.1
click at [448, 129] on div "f54242 100%" at bounding box center [490, 128] width 88 height 99
drag, startPoint x: 520, startPoint y: 86, endPoint x: 526, endPoint y: 84, distance: 6.4
click at [552, 84] on body "Untitled Project Export Features Import Polygon 13 Polygon 12 Polygon 11 Polygo…" at bounding box center [309, 152] width 618 height 304
click at [531, 85] on div "f54242 100%" at bounding box center [490, 128] width 88 height 99
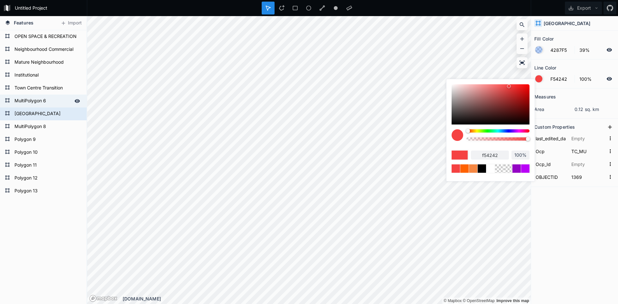
click at [527, 86] on div at bounding box center [490, 104] width 78 height 40
type input "F70707"
type input "f70707"
type input "FF0000"
type input "ff0000"
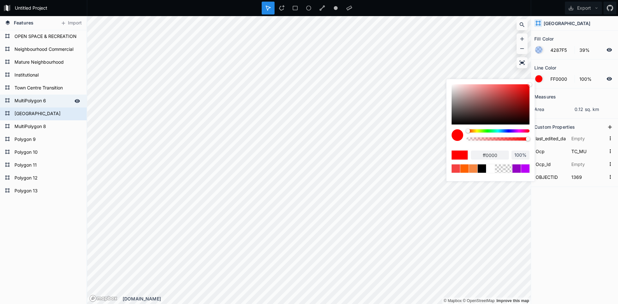
drag, startPoint x: 528, startPoint y: 86, endPoint x: 593, endPoint y: 67, distance: 68.3
click at [593, 67] on body "Untitled Project Export Features Import Polygon 13 Polygon 12 Polygon 11 Polygo…" at bounding box center [309, 152] width 618 height 304
click at [563, 79] on input "FF0000" at bounding box center [560, 79] width 28 height 8
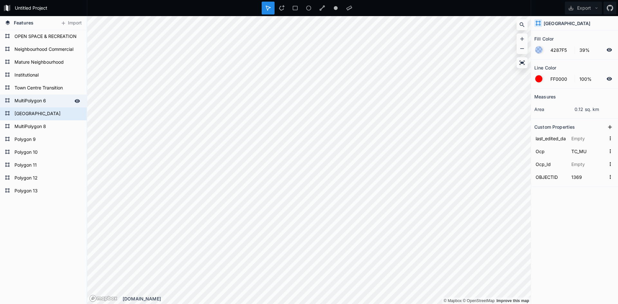
click at [560, 44] on form "4287F5 39%" at bounding box center [574, 50] width 80 height 12
click at [559, 49] on input "4287F5" at bounding box center [560, 50] width 28 height 8
paste input "FF0000"
type input "FF0000"
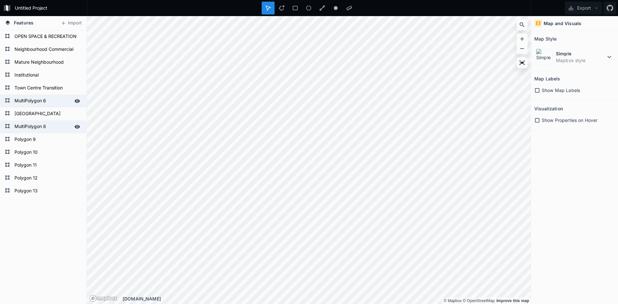
click at [37, 128] on form "MultiPolygon 8" at bounding box center [43, 127] width 60 height 10
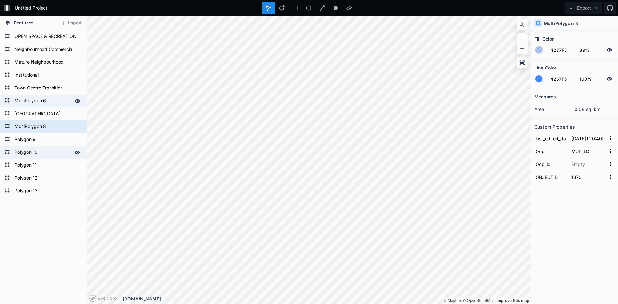
click at [35, 155] on form "Polygon 10" at bounding box center [43, 153] width 60 height 10
type input "2017-06-16T20:46:41Z"
type input "MUR_MD"
type input "1372"
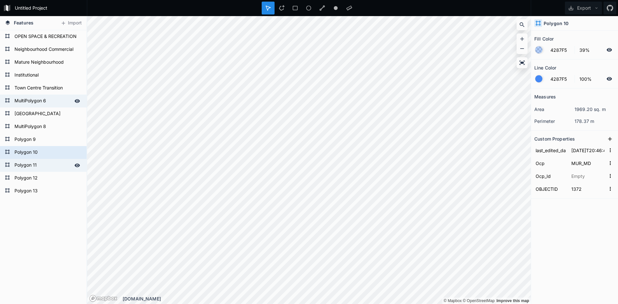
click at [25, 168] on form "Polygon 11" at bounding box center [43, 166] width 60 height 10
type input "2017-06-16T20:46:29Z"
type input "I_U"
type input "1373"
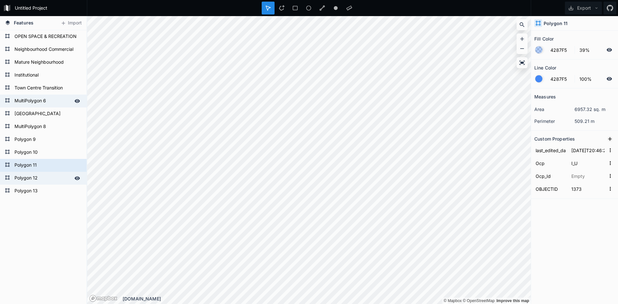
click at [27, 177] on form "Polygon 12" at bounding box center [43, 178] width 60 height 10
type input "2017-06-16T20:44:33Z"
type input "OSR"
type input "1374"
click at [28, 184] on div "Polygon 12" at bounding box center [43, 178] width 87 height 13
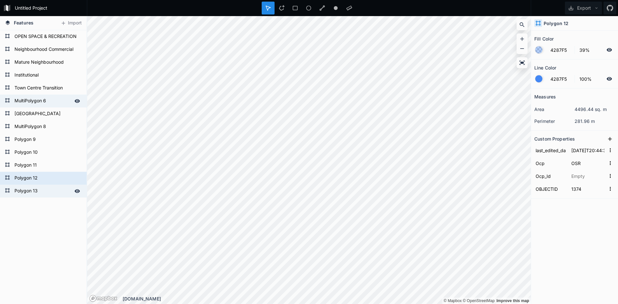
drag, startPoint x: 29, startPoint y: 190, endPoint x: 33, endPoint y: 192, distance: 5.2
click at [29, 191] on form "Polygon 13" at bounding box center [43, 191] width 60 height 10
type input "2017-06-16T20:46:23Z"
type input "MUR_HD"
type input "1375"
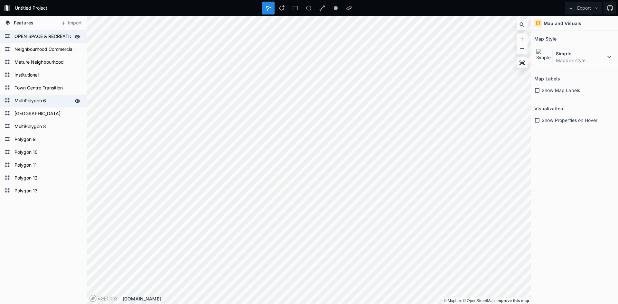
click at [78, 35] on icon at bounding box center [77, 37] width 5 height 4
click at [76, 48] on icon at bounding box center [77, 50] width 6 height 6
click at [0, 0] on icon at bounding box center [0, 0] width 0 height 0
click at [75, 62] on icon at bounding box center [77, 62] width 5 height 5
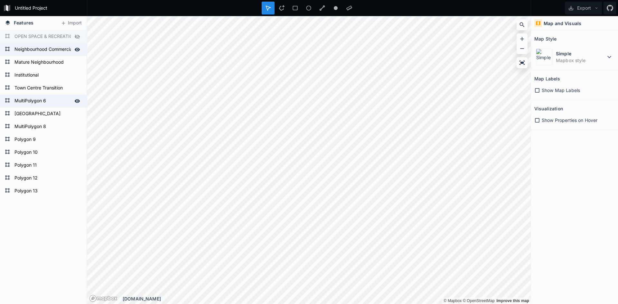
click at [0, 0] on icon at bounding box center [0, 0] width 0 height 0
click at [75, 88] on icon at bounding box center [77, 88] width 6 height 6
click at [76, 100] on icon at bounding box center [77, 101] width 5 height 4
click at [76, 100] on icon at bounding box center [77, 101] width 5 height 5
click at [76, 100] on icon at bounding box center [77, 101] width 5 height 4
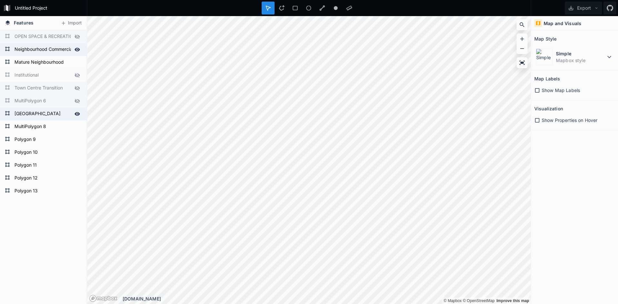
click at [77, 113] on icon at bounding box center [77, 114] width 6 height 6
click at [76, 126] on icon at bounding box center [77, 127] width 6 height 6
click at [77, 139] on icon at bounding box center [77, 140] width 5 height 4
click at [77, 140] on icon at bounding box center [77, 139] width 5 height 5
click at [77, 140] on icon at bounding box center [77, 140] width 5 height 4
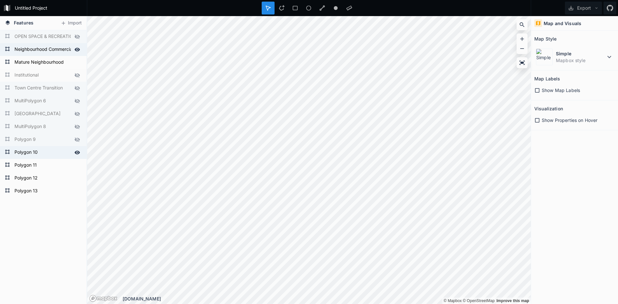
click at [75, 151] on icon at bounding box center [77, 153] width 6 height 6
click at [77, 163] on icon at bounding box center [77, 165] width 6 height 6
click at [78, 175] on div at bounding box center [77, 178] width 9 height 9
click at [77, 183] on div "Polygon 12" at bounding box center [43, 178] width 87 height 13
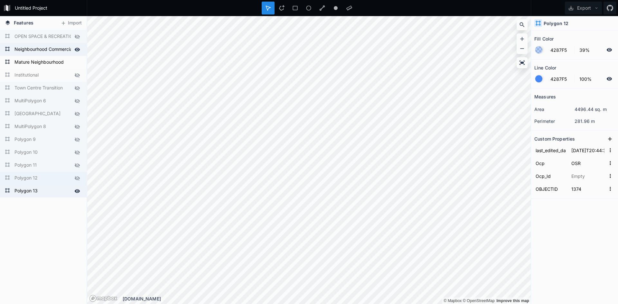
click at [76, 189] on icon at bounding box center [77, 191] width 6 height 6
click at [76, 21] on button "Import" at bounding box center [71, 23] width 28 height 10
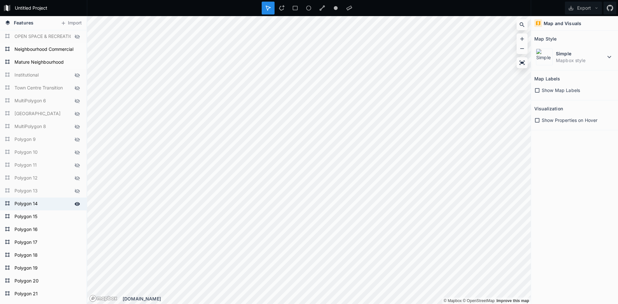
click at [74, 205] on icon at bounding box center [77, 204] width 6 height 6
click at [74, 202] on icon at bounding box center [77, 204] width 6 height 6
click at [74, 203] on icon at bounding box center [77, 204] width 6 height 6
click at [608, 53] on div "Simple Mapbox style" at bounding box center [574, 57] width 80 height 20
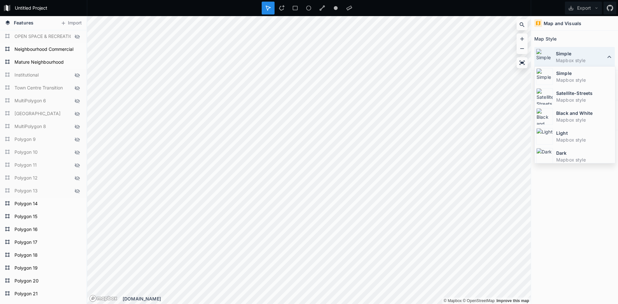
click at [607, 50] on div "Simple Mapbox style" at bounding box center [574, 57] width 80 height 20
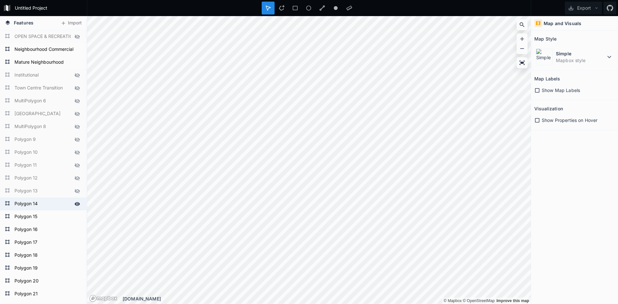
click at [35, 199] on div "Polygon 14" at bounding box center [43, 204] width 87 height 13
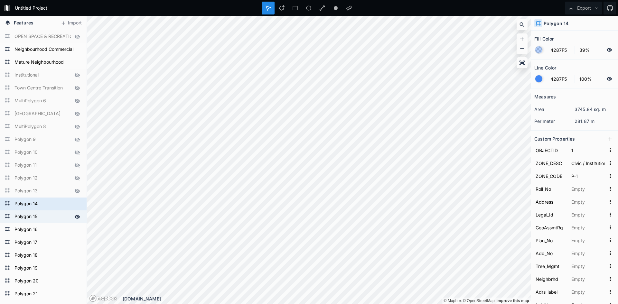
click at [33, 215] on form "Polygon 15" at bounding box center [43, 217] width 60 height 10
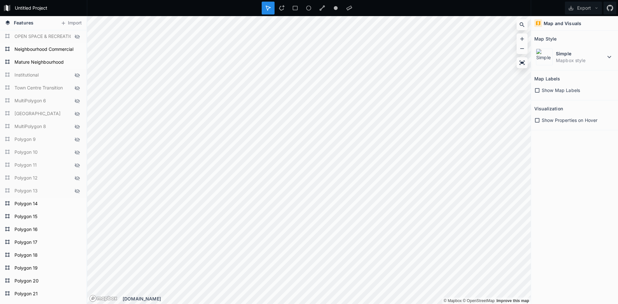
click at [11, 20] on h4 "Features" at bounding box center [19, 23] width 35 height 14
click at [2, 23] on h4 "Features" at bounding box center [19, 23] width 35 height 14
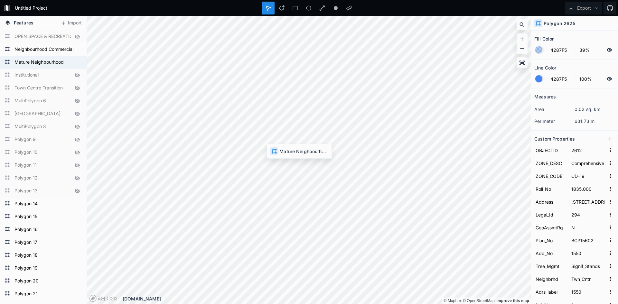
type input "FFFFFF"
type input "000000"
type input "1365"
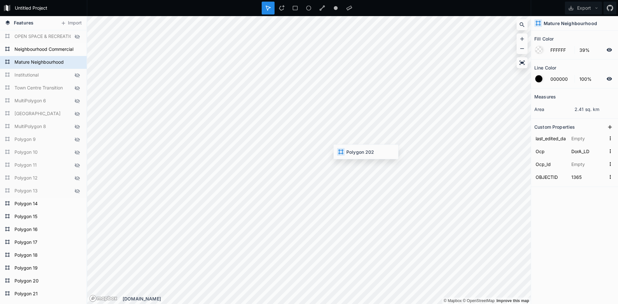
type input "4287F5"
type input "189"
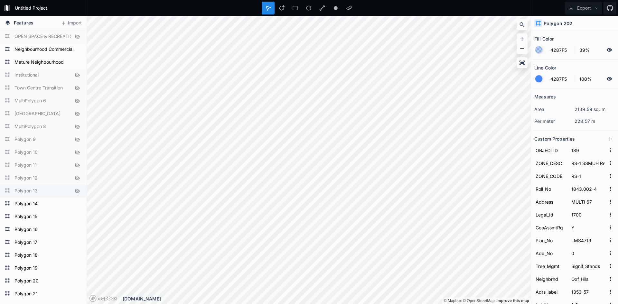
click at [74, 192] on icon at bounding box center [77, 191] width 6 height 6
click at [74, 177] on icon at bounding box center [77, 178] width 6 height 6
click at [74, 165] on icon at bounding box center [77, 165] width 6 height 6
click at [74, 150] on icon at bounding box center [77, 153] width 6 height 6
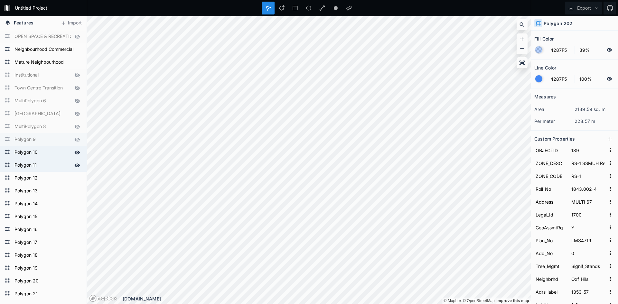
click at [73, 135] on div at bounding box center [77, 139] width 9 height 9
click at [73, 122] on div at bounding box center [77, 126] width 9 height 9
click at [75, 114] on icon at bounding box center [77, 114] width 5 height 5
click at [74, 100] on icon at bounding box center [77, 101] width 6 height 6
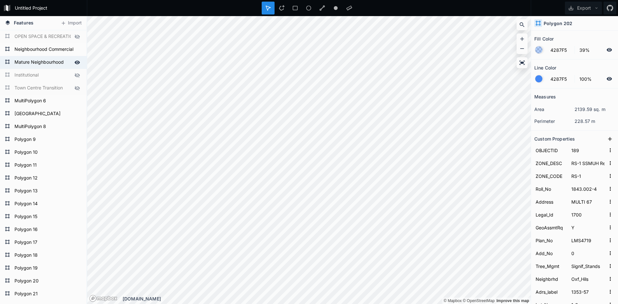
click at [38, 65] on form "Mature Neighbourhood" at bounding box center [43, 63] width 60 height 10
type input "FFFFFF"
type input "000000"
type input "1365"
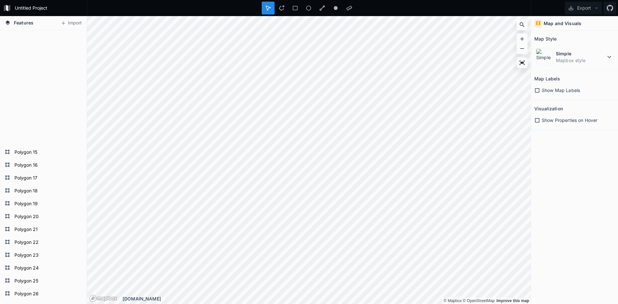
scroll to position [56150, 0]
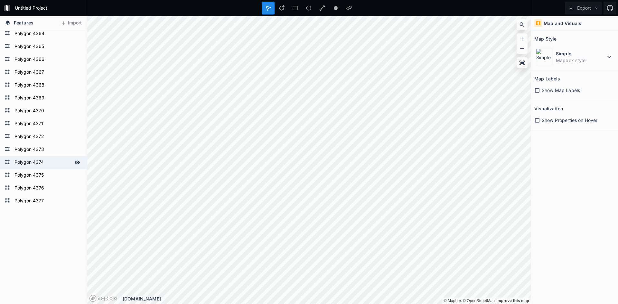
click at [25, 163] on form "Polygon 4374" at bounding box center [43, 163] width 60 height 10
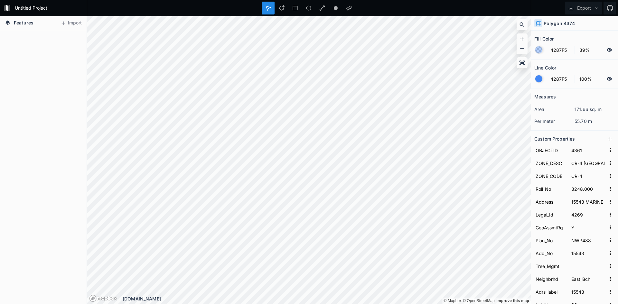
scroll to position [0, 0]
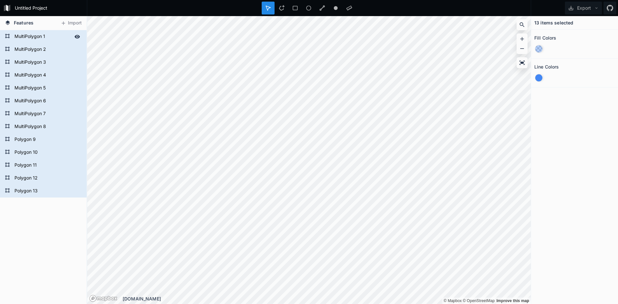
click at [34, 35] on form "MultiPolygon 1" at bounding box center [43, 37] width 60 height 10
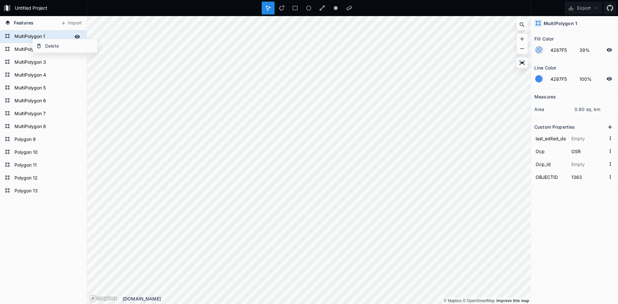
click at [26, 34] on form "MultiPolygon 1" at bounding box center [43, 37] width 60 height 10
type input "OPEN SPACE & RECREATION"
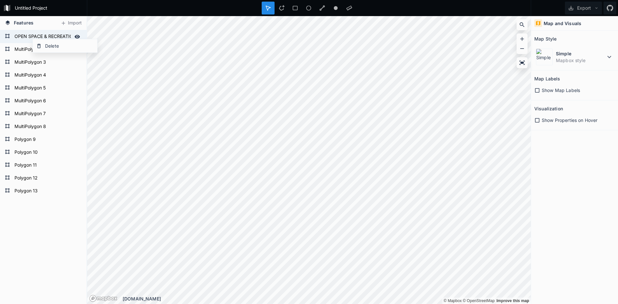
click at [29, 34] on form "OPEN SPACE & RECREATION" at bounding box center [43, 37] width 60 height 10
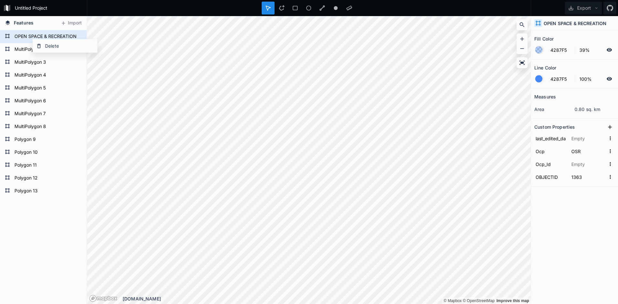
click at [538, 80] on div at bounding box center [538, 78] width 7 height 7
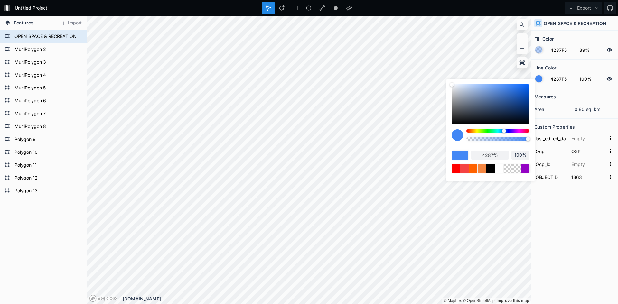
click at [491, 130] on div at bounding box center [497, 130] width 63 height 3
type input "42F575"
type input "42f575"
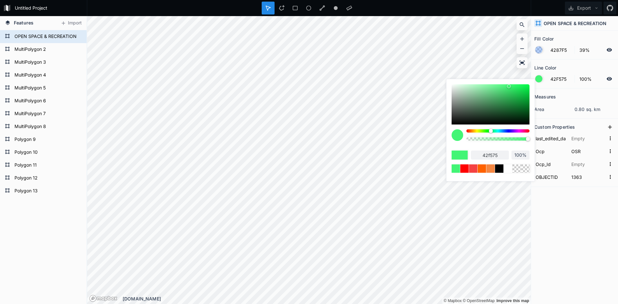
drag, startPoint x: 512, startPoint y: 93, endPoint x: 531, endPoint y: 85, distance: 20.9
click at [531, 85] on div "42f575 100%" at bounding box center [490, 128] width 88 height 99
drag, startPoint x: 523, startPoint y: 91, endPoint x: 529, endPoint y: 97, distance: 9.1
click at [530, 97] on div "42f575 100%" at bounding box center [490, 128] width 88 height 99
click at [528, 97] on div at bounding box center [490, 104] width 78 height 40
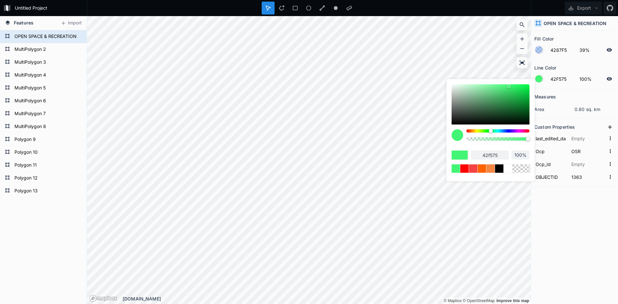
type input "03AD34"
type input "03ad34"
click at [511, 88] on div at bounding box center [509, 86] width 4 height 4
click at [528, 97] on div at bounding box center [528, 98] width 4 height 4
click at [552, 79] on input "03AD34" at bounding box center [560, 79] width 28 height 8
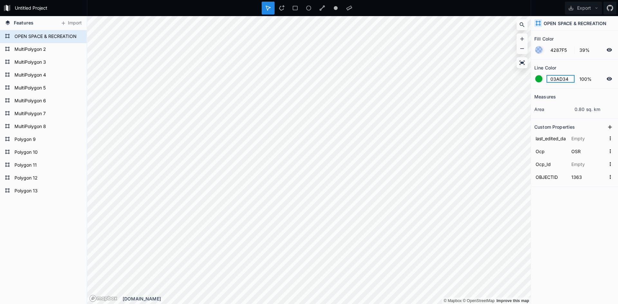
click at [552, 79] on input "03AD34" at bounding box center [560, 79] width 28 height 8
click at [560, 51] on input "4287F5" at bounding box center [560, 50] width 28 height 8
paste input "03AD34"
type input "03AD34"
